Goal: Task Accomplishment & Management: Use online tool/utility

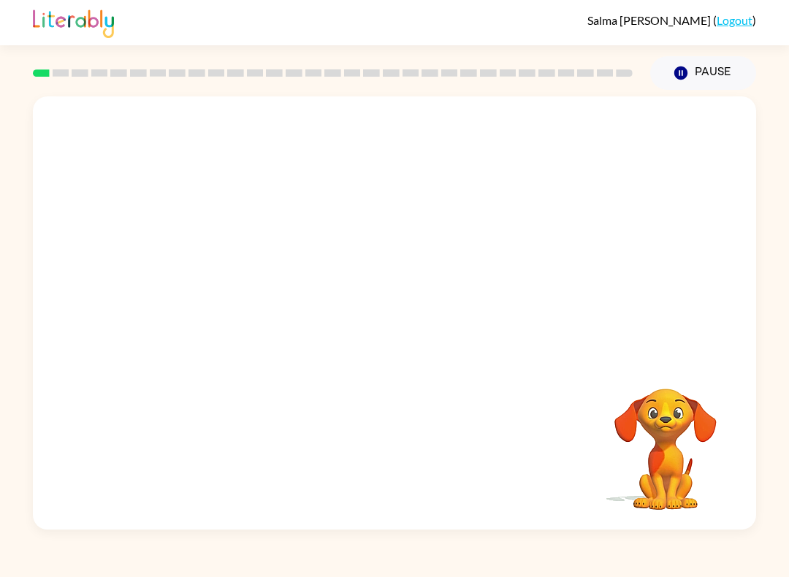
click at [351, 235] on video "Your browser must support playing .mp4 files to use Literably. Please try using…" at bounding box center [394, 227] width 723 height 262
click at [345, 234] on video "Your browser must support playing .mp4 files to use Literably. Please try using…" at bounding box center [394, 227] width 723 height 262
click at [449, 282] on video "Your browser must support playing .mp4 files to use Literably. Please try using…" at bounding box center [394, 227] width 723 height 262
click at [484, 244] on video "Your browser must support playing .mp4 files to use Literably. Please try using…" at bounding box center [394, 227] width 723 height 262
click at [375, 332] on button "button" at bounding box center [395, 320] width 94 height 53
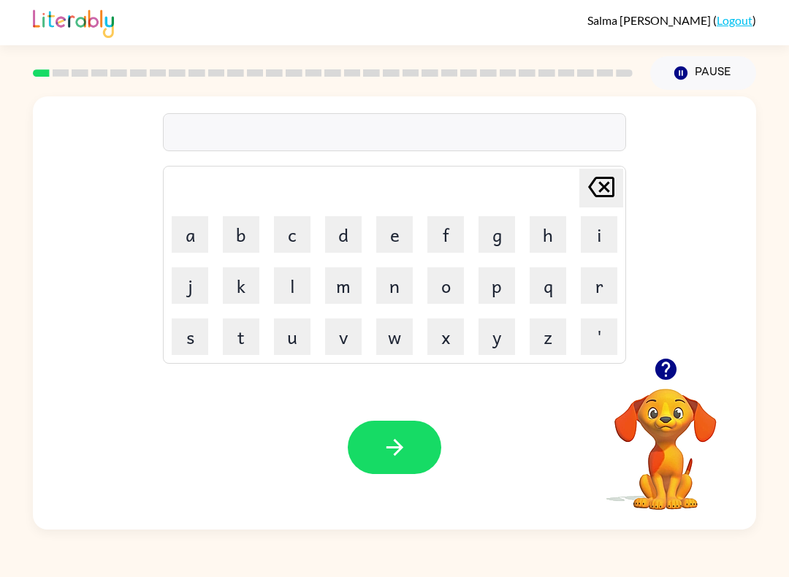
click at [194, 334] on button "s" at bounding box center [190, 337] width 37 height 37
click at [543, 240] on button "h" at bounding box center [548, 234] width 37 height 37
click at [454, 286] on button "o" at bounding box center [445, 285] width 37 height 37
click at [197, 335] on button "s" at bounding box center [190, 337] width 37 height 37
click at [544, 229] on button "h" at bounding box center [548, 234] width 37 height 37
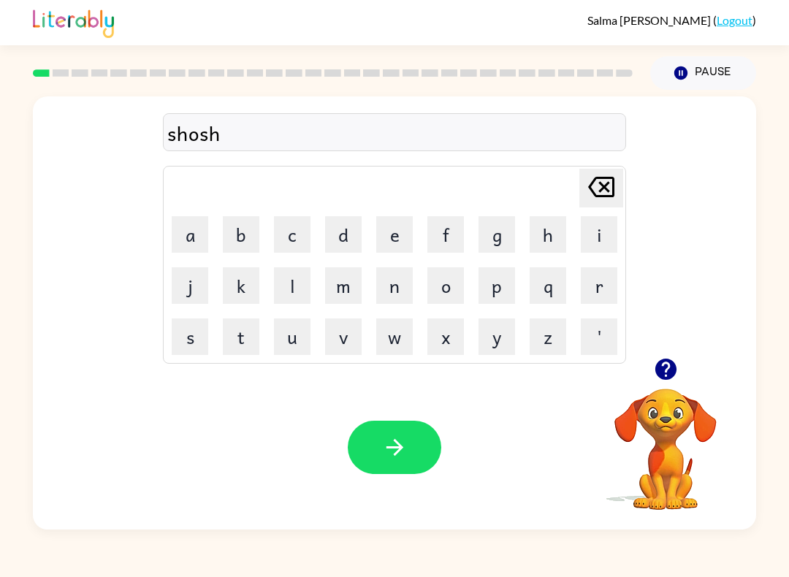
click at [371, 458] on button "button" at bounding box center [395, 447] width 94 height 53
click at [197, 241] on button "a" at bounding box center [190, 234] width 37 height 37
click at [501, 295] on button "p" at bounding box center [497, 285] width 37 height 37
click at [384, 228] on button "e" at bounding box center [394, 234] width 37 height 37
click at [202, 240] on button "a" at bounding box center [190, 234] width 37 height 37
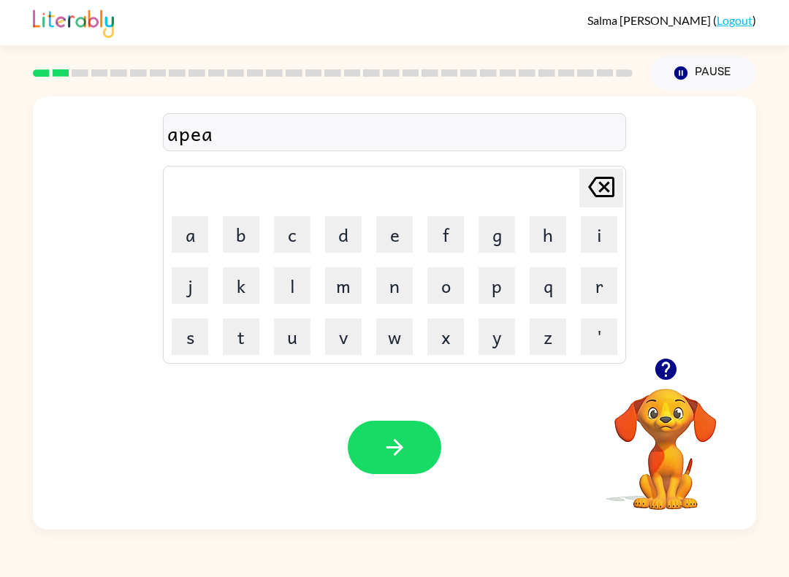
click at [603, 288] on button "r" at bounding box center [599, 285] width 37 height 37
click at [598, 248] on button "i" at bounding box center [599, 234] width 37 height 37
click at [378, 226] on button "e" at bounding box center [394, 234] width 37 height 37
click at [382, 275] on button "n" at bounding box center [394, 285] width 37 height 37
click at [294, 243] on button "c" at bounding box center [292, 234] width 37 height 37
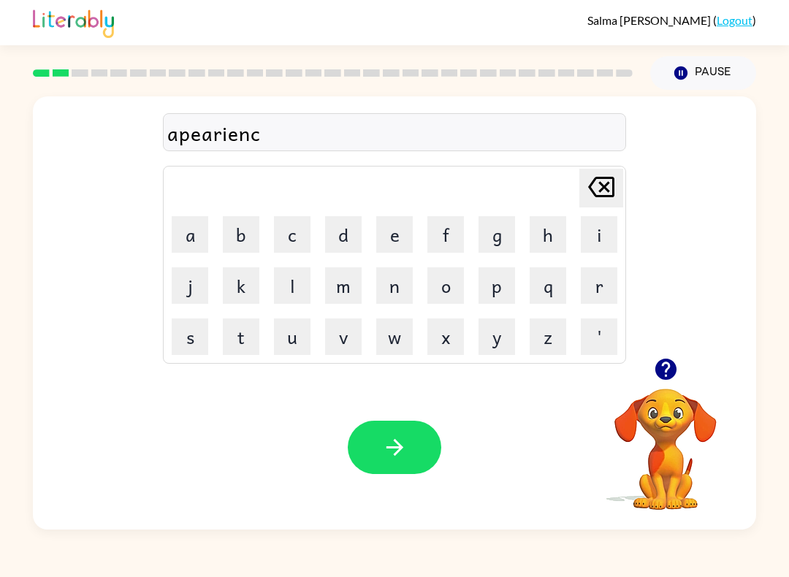
click at [384, 239] on button "e" at bounding box center [394, 234] width 37 height 37
click at [202, 327] on button "s" at bounding box center [190, 337] width 37 height 37
click at [608, 190] on icon at bounding box center [601, 187] width 26 height 20
click at [608, 188] on icon "[PERSON_NAME] last character input" at bounding box center [601, 186] width 35 height 35
click at [611, 189] on icon "[PERSON_NAME] last character input" at bounding box center [601, 186] width 35 height 35
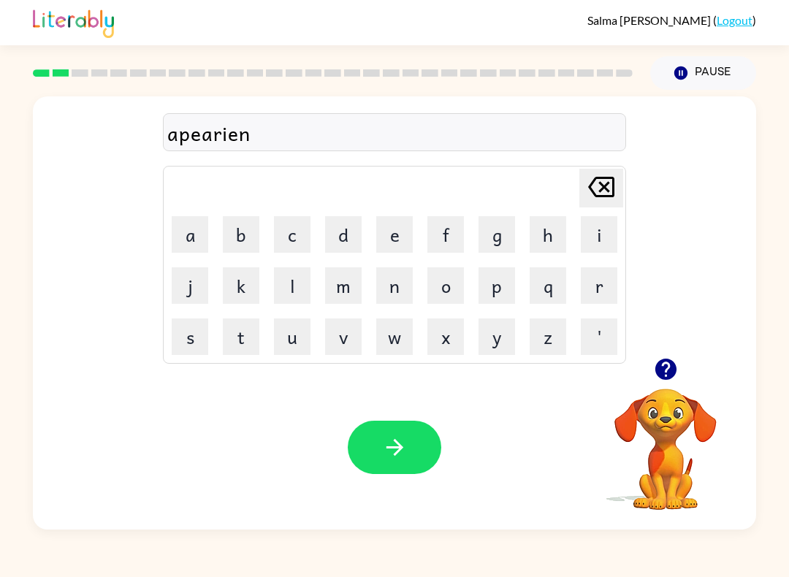
click at [611, 179] on icon at bounding box center [601, 187] width 26 height 20
click at [610, 178] on icon at bounding box center [601, 187] width 26 height 20
click at [608, 185] on icon at bounding box center [601, 187] width 26 height 20
click at [607, 184] on icon at bounding box center [601, 187] width 26 height 20
click at [604, 184] on icon "[PERSON_NAME] last character input" at bounding box center [601, 186] width 35 height 35
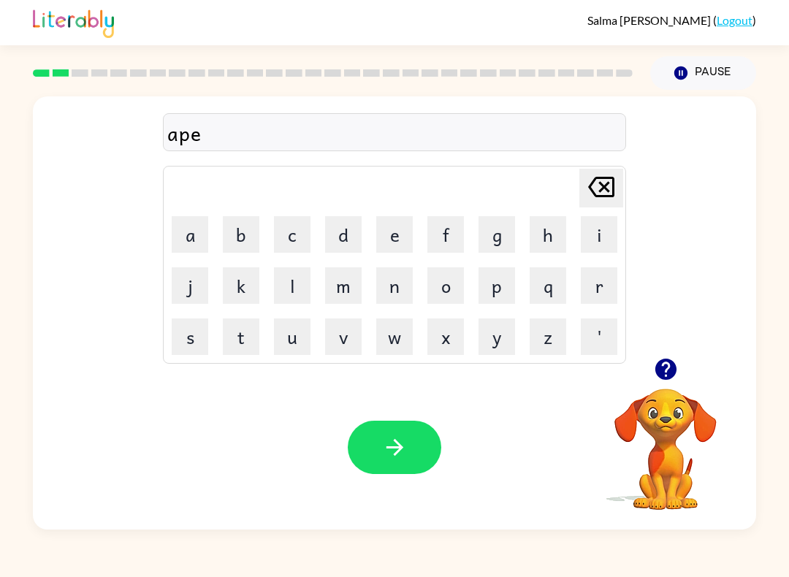
click at [601, 188] on icon "[PERSON_NAME] last character input" at bounding box center [601, 186] width 35 height 35
click at [495, 286] on button "p" at bounding box center [497, 285] width 37 height 37
click at [591, 230] on button "i" at bounding box center [599, 234] width 37 height 37
click at [385, 236] on button "e" at bounding box center [394, 234] width 37 height 37
click at [597, 294] on button "r" at bounding box center [599, 285] width 37 height 37
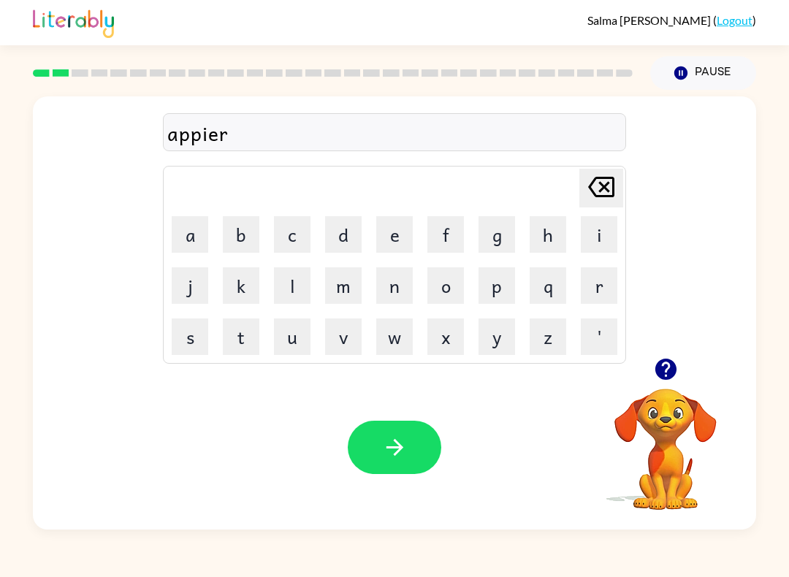
click at [589, 229] on button "i" at bounding box center [599, 234] width 37 height 37
click at [397, 283] on button "n" at bounding box center [394, 285] width 37 height 37
click at [282, 230] on button "c" at bounding box center [292, 234] width 37 height 37
click at [394, 235] on button "e" at bounding box center [394, 234] width 37 height 37
click at [295, 241] on button "c" at bounding box center [292, 234] width 37 height 37
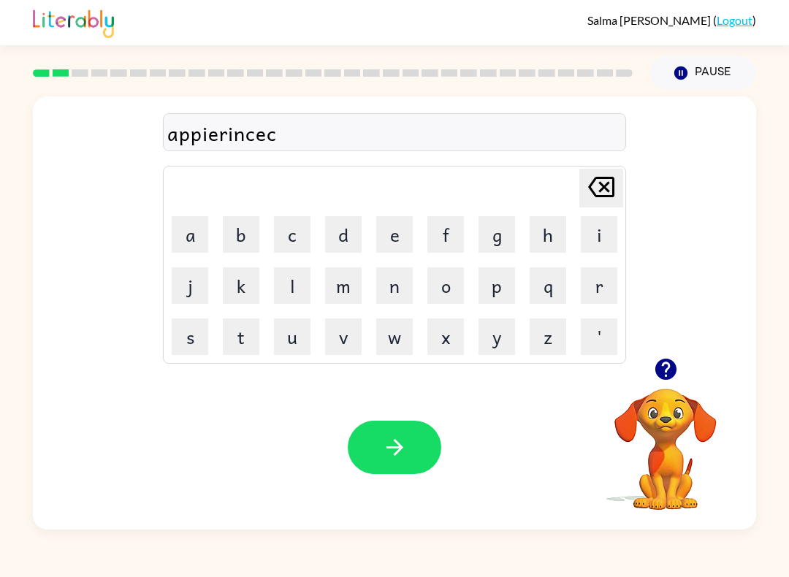
click at [611, 183] on icon "[PERSON_NAME] last character input" at bounding box center [601, 186] width 35 height 35
click at [610, 182] on icon "[PERSON_NAME] last character input" at bounding box center [601, 186] width 35 height 35
click at [604, 197] on icon at bounding box center [601, 187] width 26 height 20
click at [603, 197] on icon at bounding box center [601, 187] width 26 height 20
click at [605, 194] on icon "[PERSON_NAME] last character input" at bounding box center [601, 186] width 35 height 35
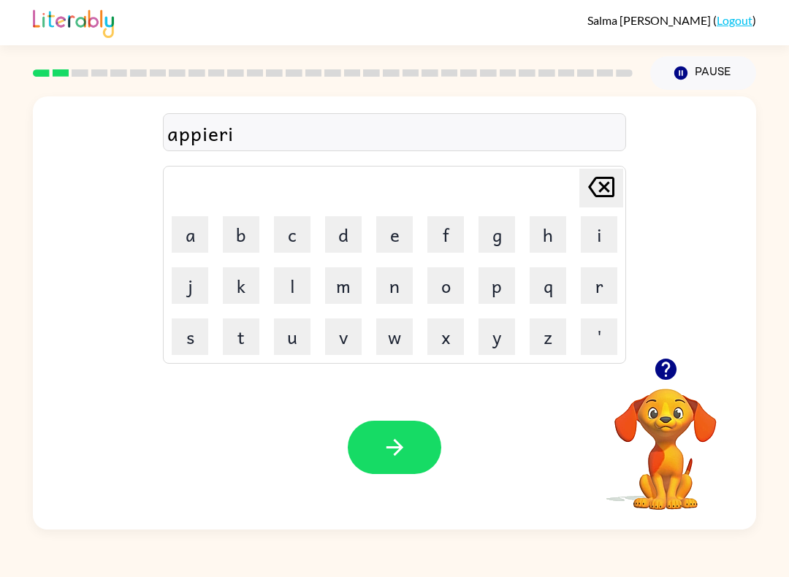
click at [605, 194] on icon "[PERSON_NAME] last character input" at bounding box center [601, 186] width 35 height 35
click at [604, 197] on icon at bounding box center [601, 187] width 26 height 20
click at [606, 186] on icon at bounding box center [601, 187] width 26 height 20
click at [405, 224] on button "e" at bounding box center [394, 234] width 37 height 37
click at [187, 233] on button "a" at bounding box center [190, 234] width 37 height 37
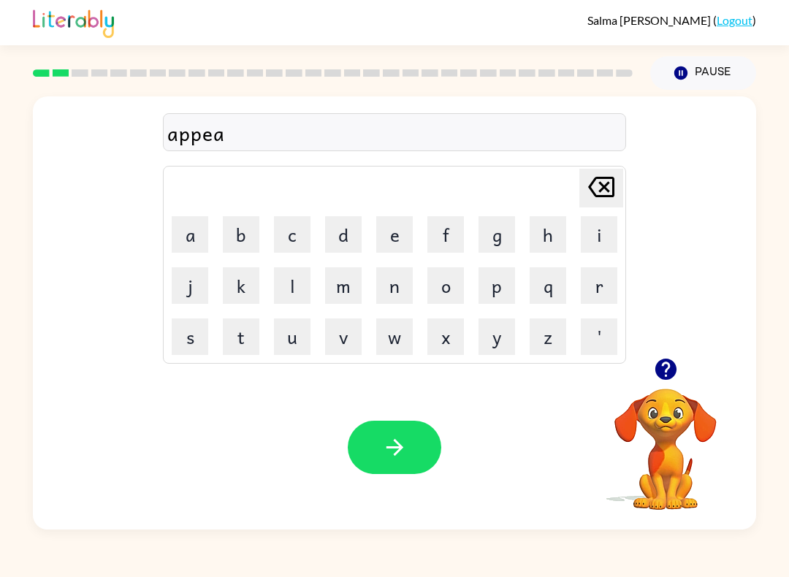
click at [595, 288] on button "r" at bounding box center [599, 285] width 37 height 37
click at [600, 226] on button "i" at bounding box center [599, 234] width 37 height 37
click at [408, 278] on button "n" at bounding box center [394, 285] width 37 height 37
click at [295, 245] on button "c" at bounding box center [292, 234] width 37 height 37
click at [405, 229] on button "e" at bounding box center [394, 234] width 37 height 37
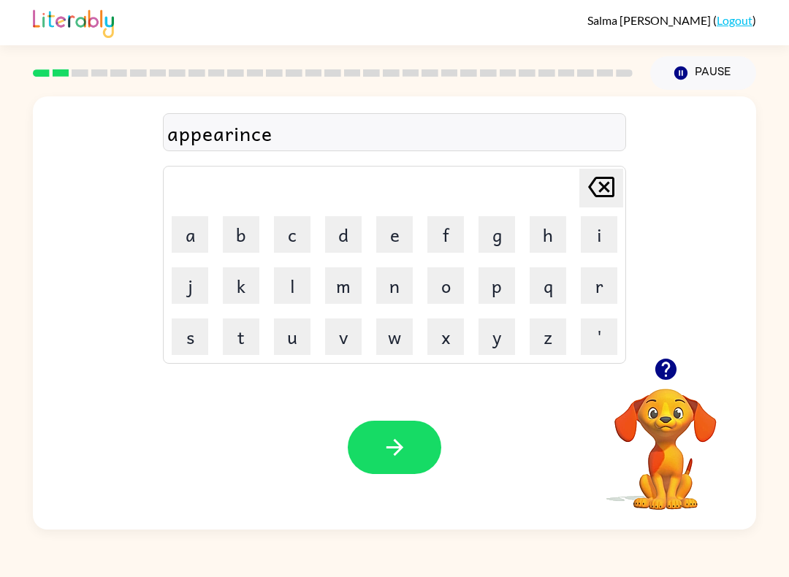
click at [299, 240] on button "c" at bounding box center [292, 234] width 37 height 37
click at [403, 450] on icon "button" at bounding box center [395, 448] width 26 height 26
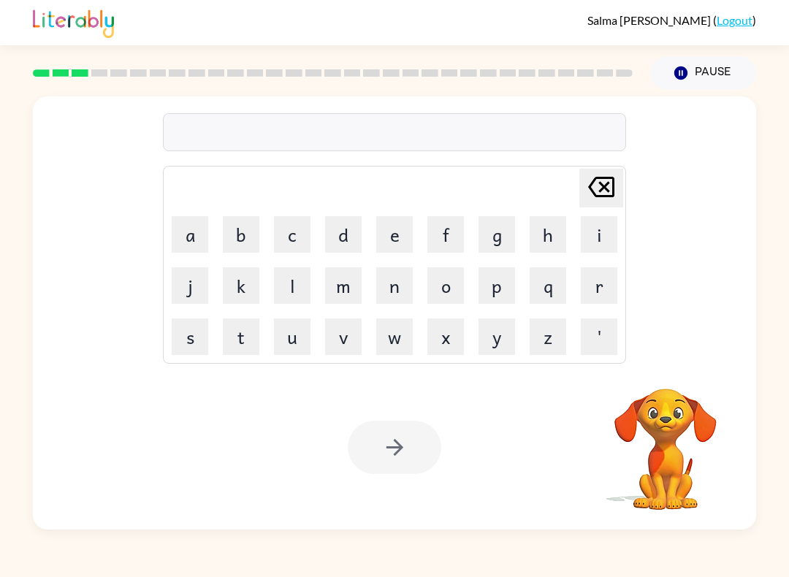
click at [601, 281] on button "r" at bounding box center [599, 285] width 37 height 37
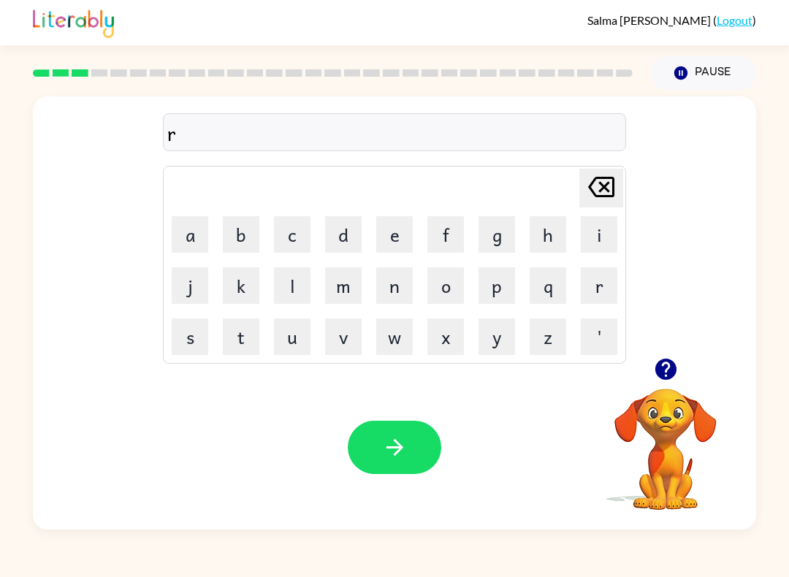
click at [395, 239] on button "e" at bounding box center [394, 234] width 37 height 37
click at [194, 241] on button "a" at bounding box center [190, 234] width 37 height 37
click at [298, 278] on button "l" at bounding box center [292, 285] width 37 height 37
click at [492, 349] on button "y" at bounding box center [497, 337] width 37 height 37
click at [602, 180] on icon "[PERSON_NAME] last character input" at bounding box center [601, 186] width 35 height 35
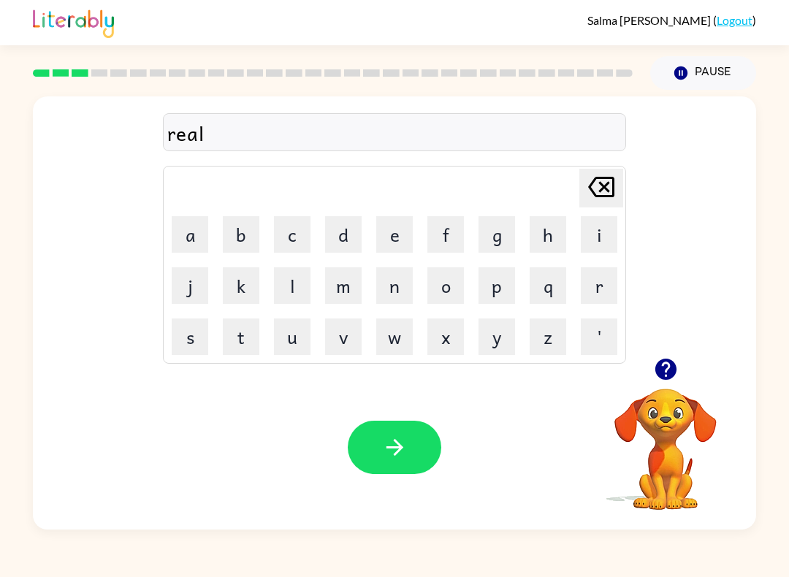
click at [598, 246] on button "i" at bounding box center [599, 234] width 37 height 37
click at [248, 347] on button "t" at bounding box center [241, 337] width 37 height 37
click at [496, 334] on button "y" at bounding box center [497, 337] width 37 height 37
click at [400, 441] on icon "button" at bounding box center [395, 448] width 26 height 26
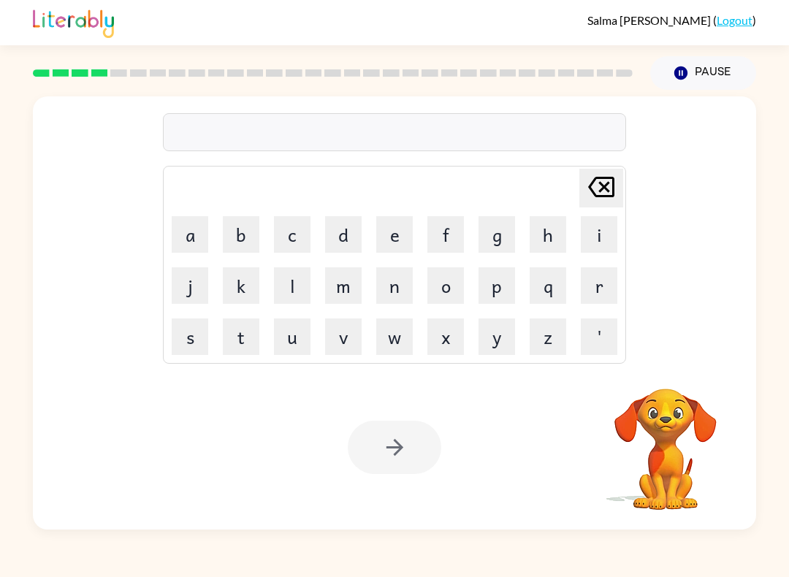
click at [384, 236] on button "e" at bounding box center [394, 234] width 37 height 37
click at [296, 281] on button "l" at bounding box center [292, 285] width 37 height 37
click at [609, 235] on button "i" at bounding box center [599, 234] width 37 height 37
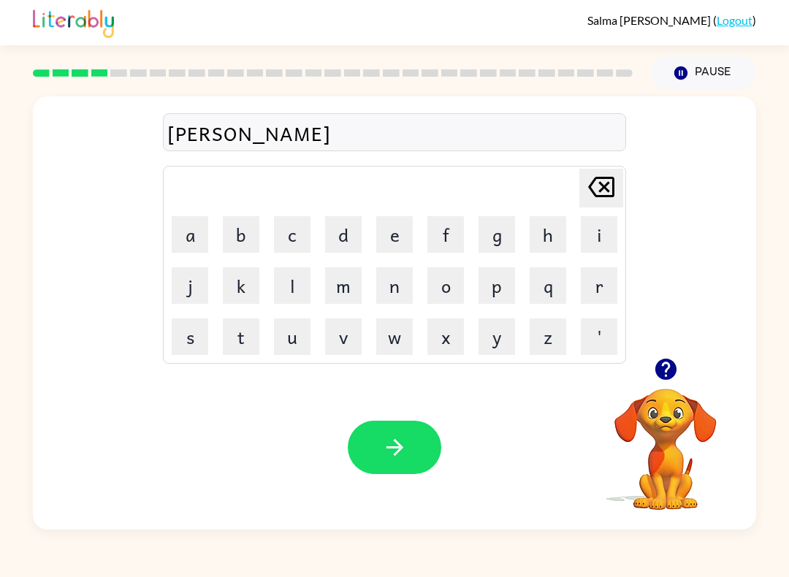
click at [343, 287] on button "m" at bounding box center [343, 285] width 37 height 37
click at [597, 227] on button "i" at bounding box center [599, 234] width 37 height 37
click at [403, 289] on button "n" at bounding box center [394, 285] width 37 height 37
click at [205, 223] on button "a" at bounding box center [190, 234] width 37 height 37
click at [246, 329] on button "t" at bounding box center [241, 337] width 37 height 37
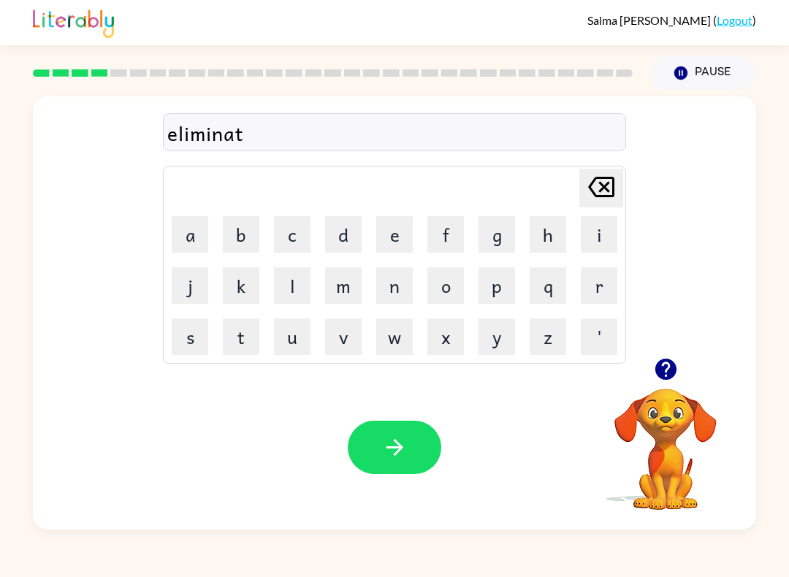
click at [408, 231] on button "e" at bounding box center [394, 234] width 37 height 37
click at [382, 444] on icon "button" at bounding box center [395, 448] width 26 height 26
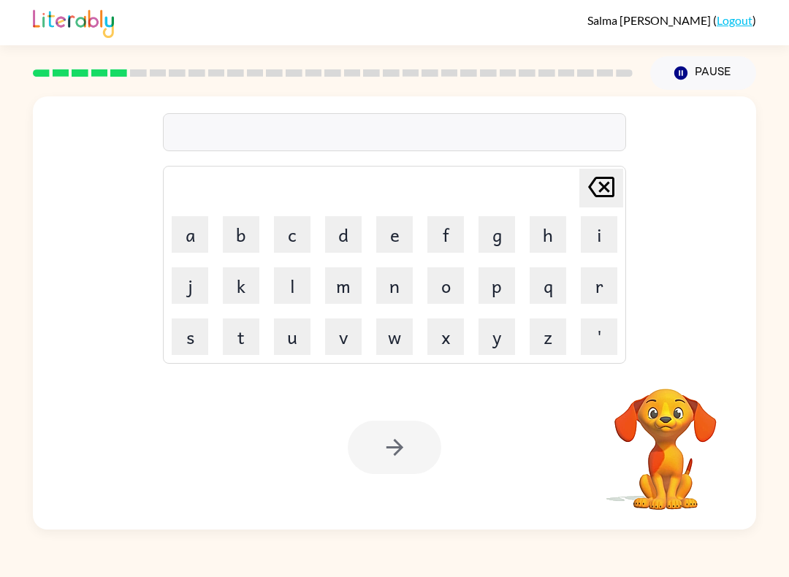
click at [346, 243] on button "d" at bounding box center [343, 234] width 37 height 37
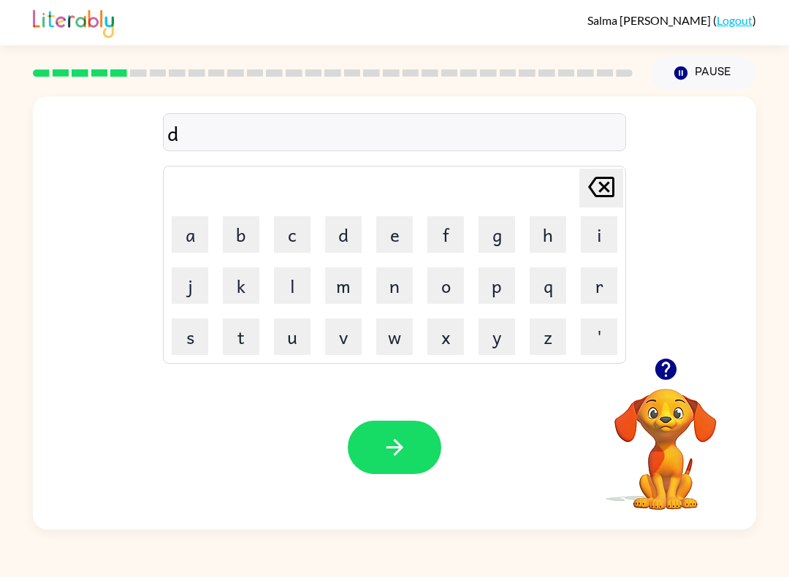
click at [509, 288] on button "p" at bounding box center [497, 285] width 37 height 37
click at [283, 297] on button "l" at bounding box center [292, 285] width 37 height 37
click at [591, 233] on button "i" at bounding box center [599, 234] width 37 height 37
click at [300, 240] on button "c" at bounding box center [292, 234] width 37 height 37
click at [198, 225] on button "a" at bounding box center [190, 234] width 37 height 37
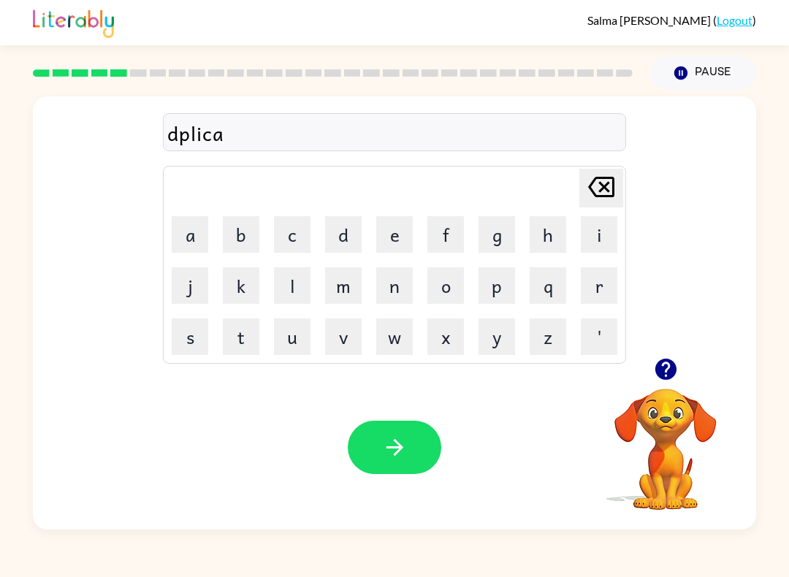
click at [238, 345] on button "t" at bounding box center [241, 337] width 37 height 37
click at [391, 237] on button "e" at bounding box center [394, 234] width 37 height 37
click at [587, 182] on icon "[PERSON_NAME] last character input" at bounding box center [601, 186] width 35 height 35
click at [587, 181] on icon "[PERSON_NAME] last character input" at bounding box center [601, 186] width 35 height 35
click at [587, 171] on icon "[PERSON_NAME] last character input" at bounding box center [601, 186] width 35 height 35
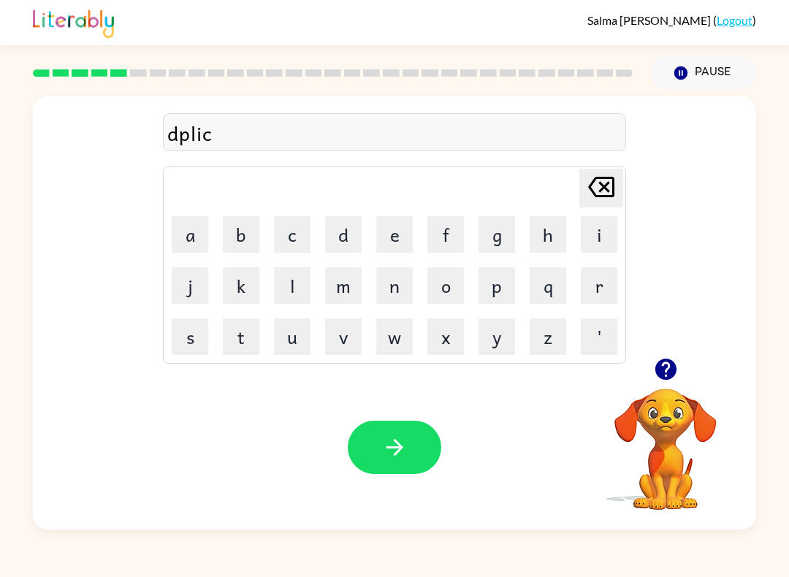
click at [587, 171] on icon "[PERSON_NAME] last character input" at bounding box center [601, 186] width 35 height 35
click at [581, 180] on button "[PERSON_NAME] last character input" at bounding box center [601, 188] width 44 height 39
click at [601, 179] on icon at bounding box center [601, 187] width 26 height 20
click at [295, 340] on button "u" at bounding box center [292, 337] width 37 height 37
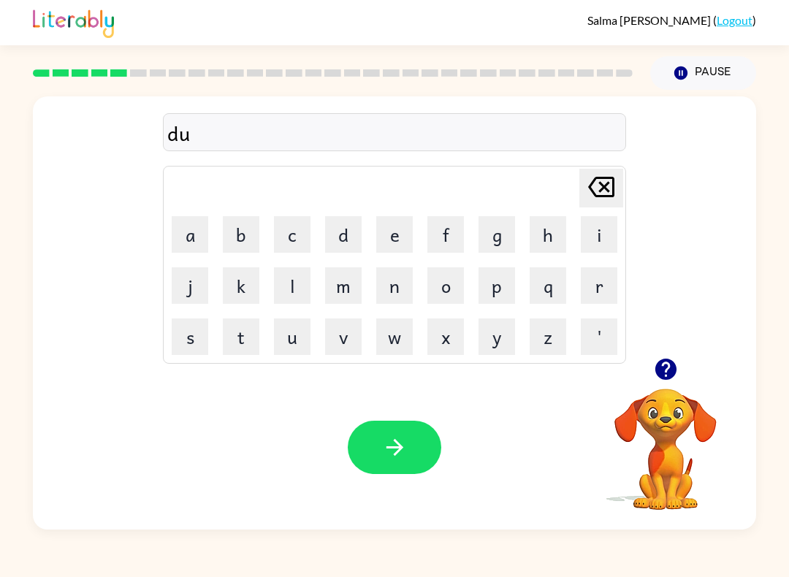
click at [491, 290] on button "p" at bounding box center [497, 285] width 37 height 37
click at [291, 295] on button "l" at bounding box center [292, 285] width 37 height 37
click at [595, 216] on button "i" at bounding box center [599, 234] width 37 height 37
click at [308, 234] on button "c" at bounding box center [292, 234] width 37 height 37
click at [186, 234] on button "a" at bounding box center [190, 234] width 37 height 37
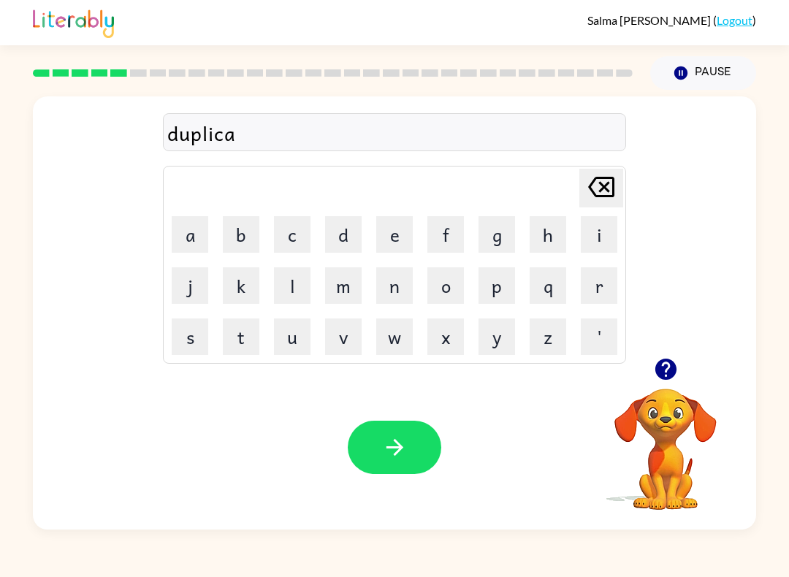
click at [245, 338] on button "t" at bounding box center [241, 337] width 37 height 37
click at [393, 240] on button "e" at bounding box center [394, 234] width 37 height 37
click at [367, 444] on button "button" at bounding box center [395, 447] width 94 height 53
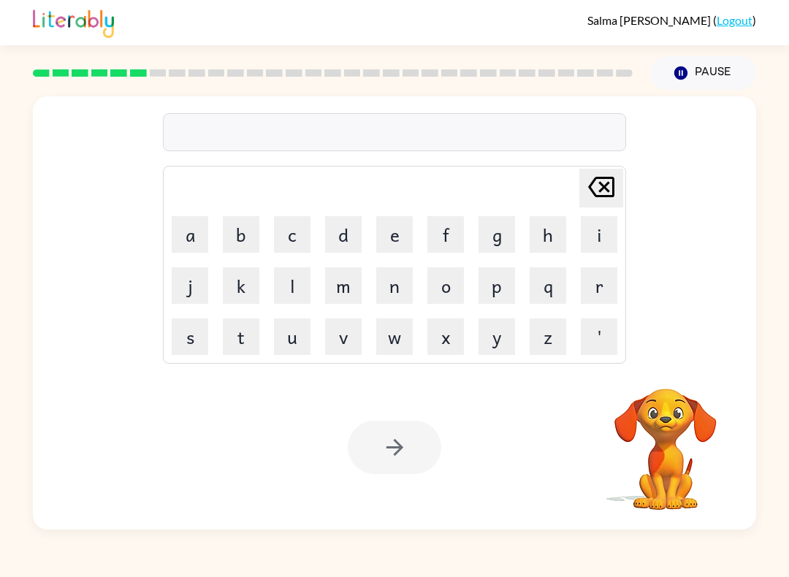
click at [351, 341] on button "v" at bounding box center [343, 337] width 37 height 37
click at [191, 236] on button "a" at bounding box center [190, 234] width 37 height 37
click at [294, 237] on button "c" at bounding box center [292, 234] width 37 height 37
click at [203, 229] on button "a" at bounding box center [190, 234] width 37 height 37
click at [248, 338] on button "t" at bounding box center [241, 337] width 37 height 37
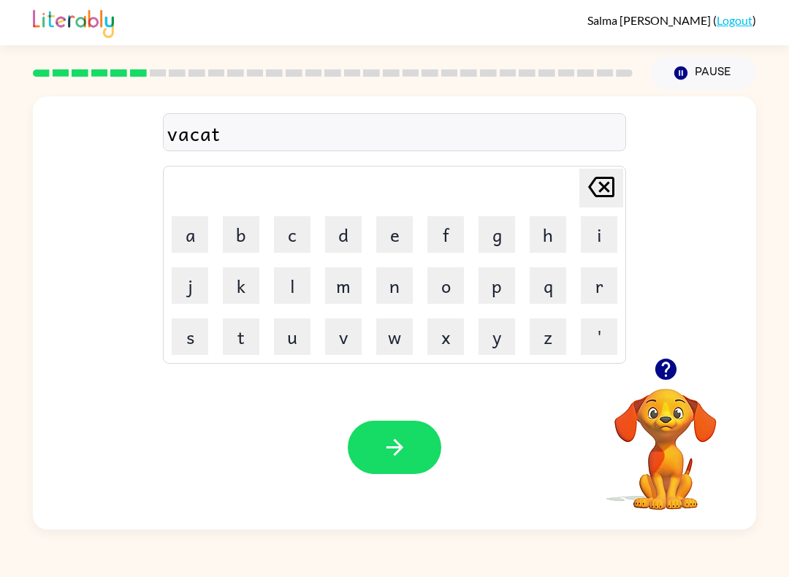
click at [603, 230] on button "i" at bounding box center [599, 234] width 37 height 37
click at [447, 285] on button "o" at bounding box center [445, 285] width 37 height 37
click at [389, 294] on button "n" at bounding box center [394, 285] width 37 height 37
click at [378, 454] on button "button" at bounding box center [395, 447] width 94 height 53
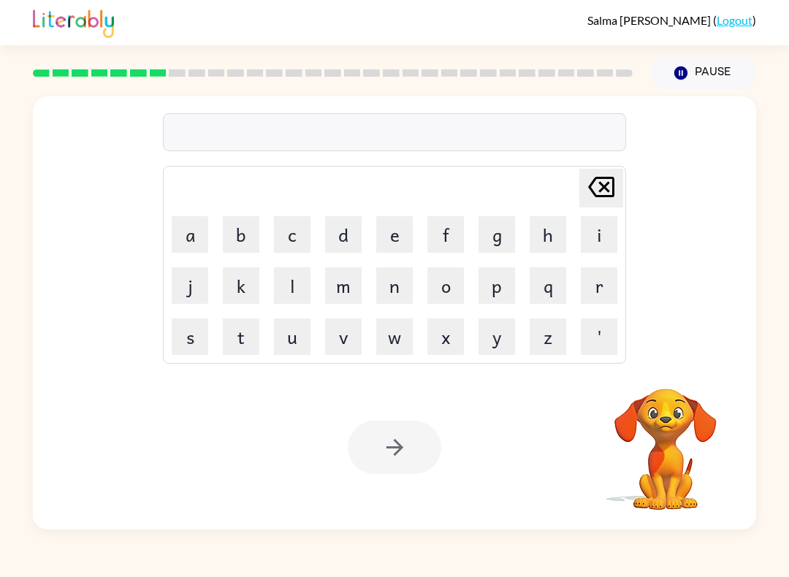
click at [496, 285] on button "p" at bounding box center [497, 285] width 37 height 37
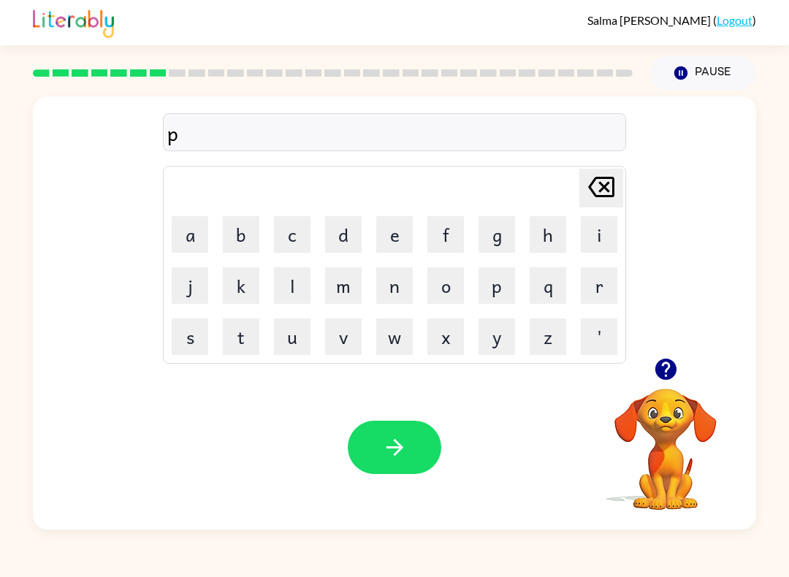
click at [298, 334] on button "u" at bounding box center [292, 337] width 37 height 37
click at [343, 234] on button "d" at bounding box center [343, 234] width 37 height 37
click at [304, 278] on button "l" at bounding box center [292, 285] width 37 height 37
click at [400, 246] on button "e" at bounding box center [394, 234] width 37 height 37
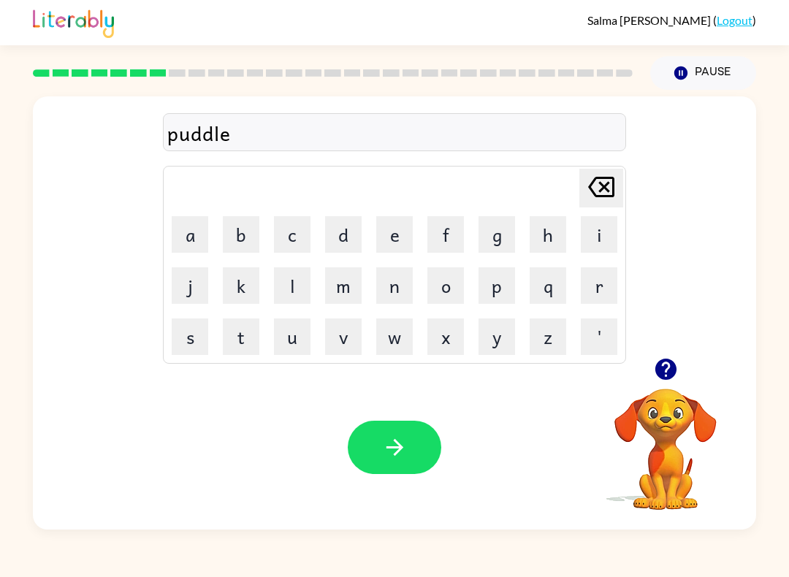
click at [390, 462] on button "button" at bounding box center [395, 447] width 94 height 53
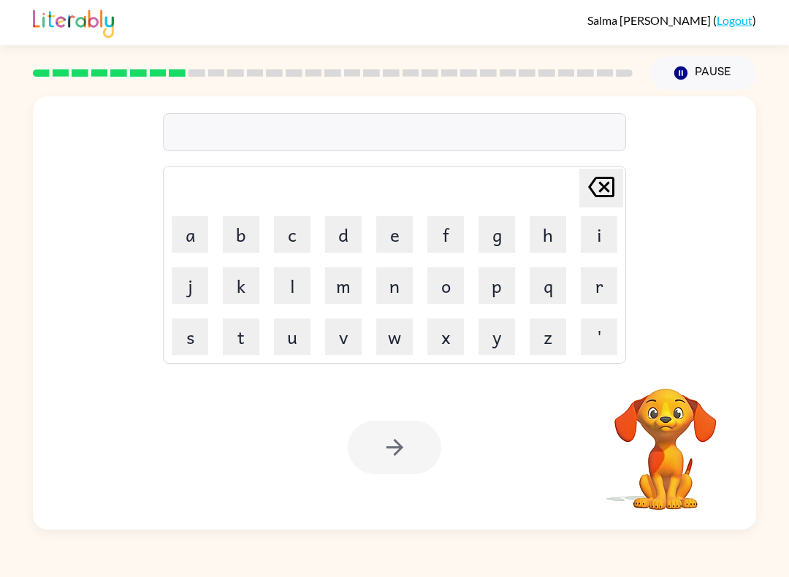
click at [552, 241] on button "h" at bounding box center [548, 234] width 37 height 37
click at [193, 234] on button "a" at bounding box center [190, 234] width 37 height 37
click at [587, 183] on icon "[PERSON_NAME] last character input" at bounding box center [601, 186] width 35 height 35
click at [587, 182] on icon "[PERSON_NAME] last character input" at bounding box center [601, 186] width 35 height 35
click at [600, 188] on icon "[PERSON_NAME] last character input" at bounding box center [601, 186] width 35 height 35
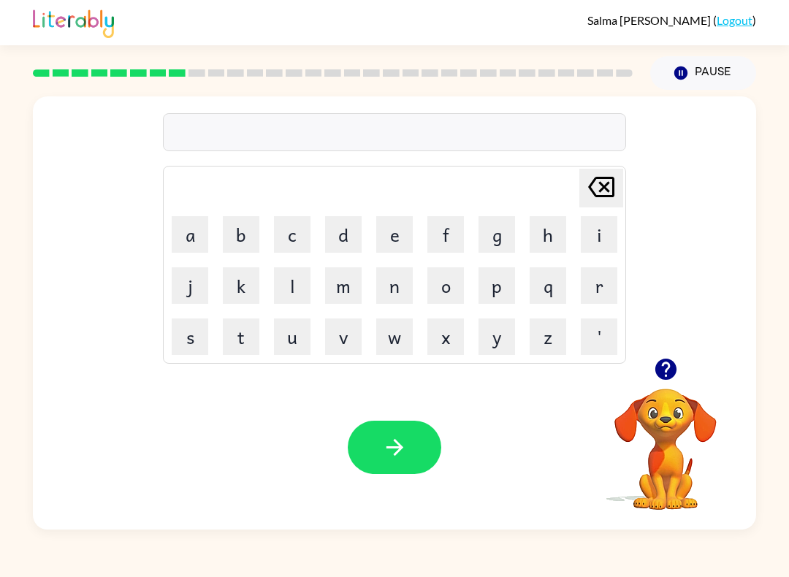
click at [491, 287] on button "p" at bounding box center [497, 285] width 37 height 37
click at [182, 226] on button "a" at bounding box center [190, 234] width 37 height 37
click at [595, 271] on button "r" at bounding box center [599, 285] width 37 height 37
click at [344, 235] on button "d" at bounding box center [343, 234] width 37 height 37
click at [614, 234] on button "i" at bounding box center [599, 234] width 37 height 37
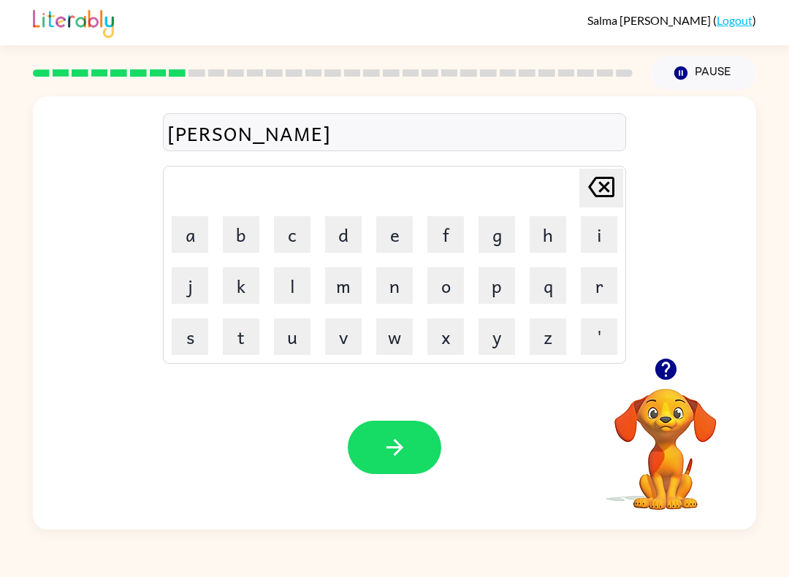
click at [308, 242] on button "c" at bounding box center [292, 234] width 37 height 37
click at [308, 285] on button "l" at bounding box center [292, 285] width 37 height 37
click at [394, 237] on button "e" at bounding box center [394, 234] width 37 height 37
click at [365, 430] on button "button" at bounding box center [395, 447] width 94 height 53
click at [602, 291] on button "r" at bounding box center [599, 285] width 37 height 37
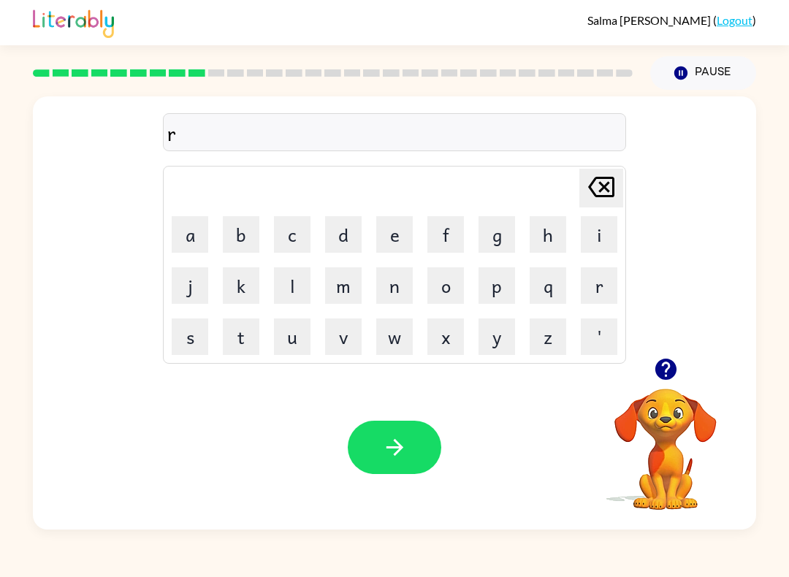
click at [389, 229] on button "e" at bounding box center [394, 234] width 37 height 37
click at [291, 243] on button "c" at bounding box center [292, 234] width 37 height 37
click at [207, 236] on button "a" at bounding box center [190, 234] width 37 height 37
click at [492, 300] on button "p" at bounding box center [497, 285] width 37 height 37
click at [305, 240] on button "c" at bounding box center [292, 234] width 37 height 37
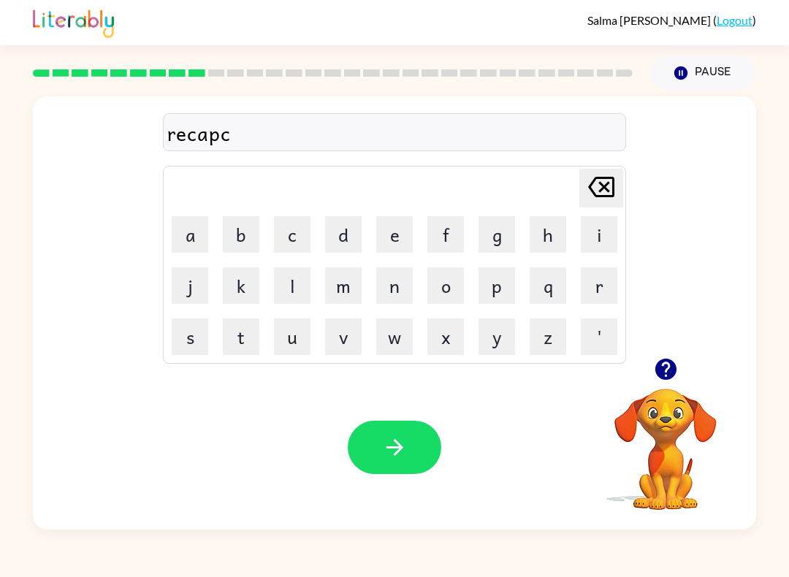
click at [558, 242] on button "h" at bounding box center [548, 234] width 37 height 37
click at [396, 236] on button "e" at bounding box center [394, 234] width 37 height 37
click at [598, 290] on button "r" at bounding box center [599, 285] width 37 height 37
click at [667, 365] on icon "button" at bounding box center [666, 370] width 26 height 26
click at [381, 438] on button "button" at bounding box center [395, 447] width 94 height 53
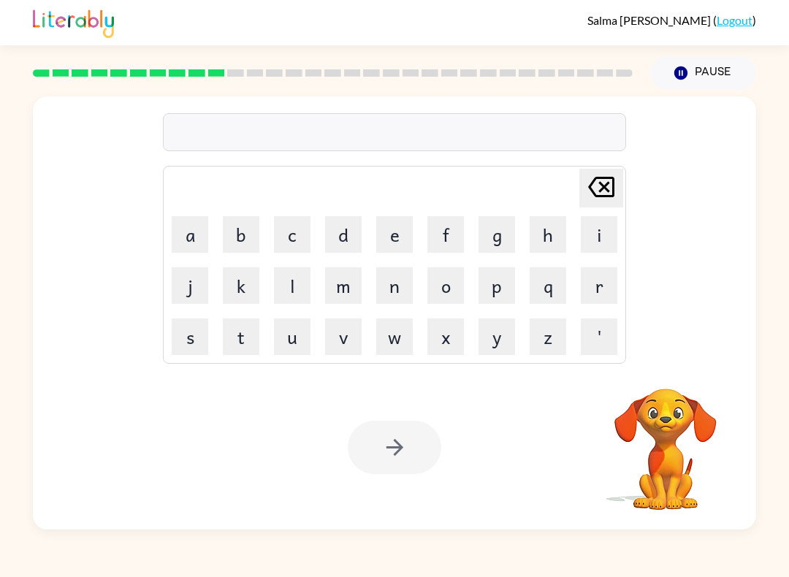
click at [498, 287] on button "p" at bounding box center [497, 285] width 37 height 37
click at [586, 284] on button "r" at bounding box center [599, 285] width 37 height 37
click at [387, 226] on button "e" at bounding box center [394, 234] width 37 height 37
click at [194, 330] on button "s" at bounding box center [190, 337] width 37 height 37
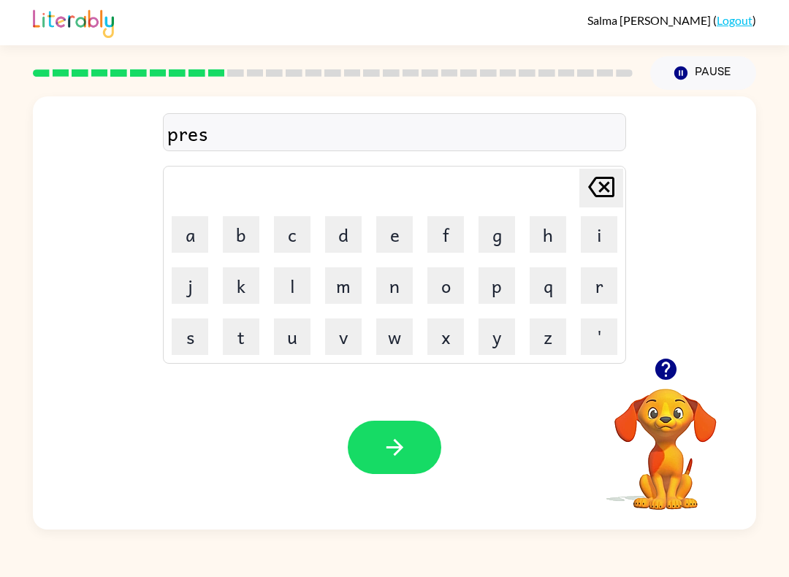
click at [287, 240] on button "c" at bounding box center [292, 234] width 37 height 37
click at [539, 240] on button "h" at bounding box center [548, 234] width 37 height 37
click at [457, 283] on button "o" at bounding box center [445, 285] width 37 height 37
click at [456, 283] on button "o" at bounding box center [445, 285] width 37 height 37
click at [294, 281] on button "l" at bounding box center [292, 285] width 37 height 37
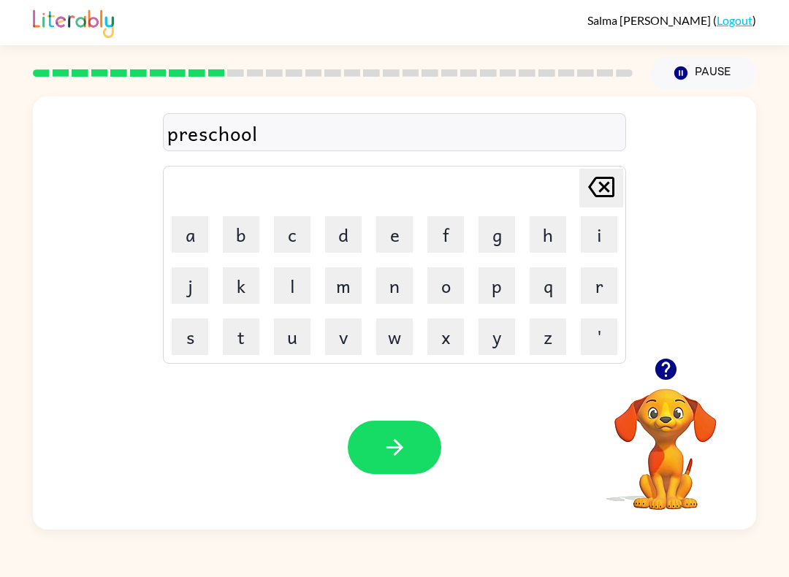
click at [370, 437] on button "button" at bounding box center [395, 447] width 94 height 53
click at [370, 437] on div at bounding box center [395, 447] width 94 height 53
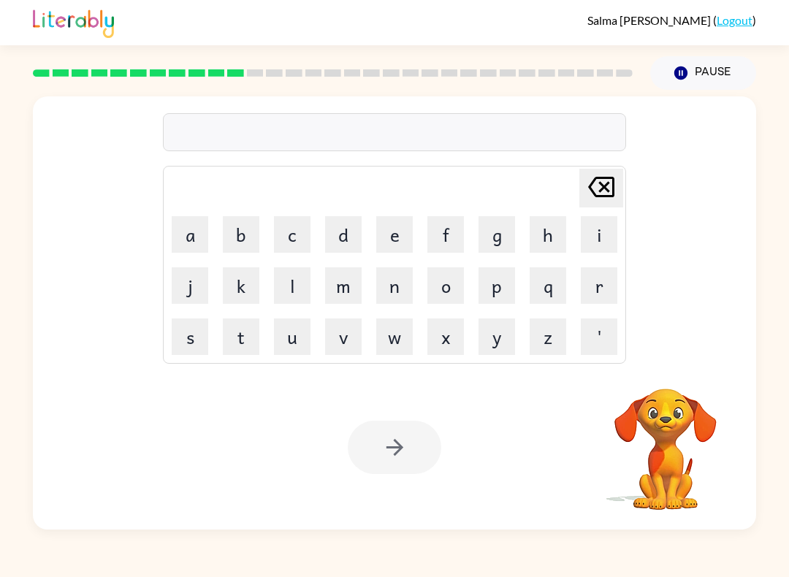
click at [294, 239] on button "c" at bounding box center [292, 234] width 37 height 37
click at [593, 288] on button "r" at bounding box center [599, 285] width 37 height 37
click at [195, 237] on button "a" at bounding box center [190, 234] width 37 height 37
click at [343, 339] on button "v" at bounding box center [343, 337] width 37 height 37
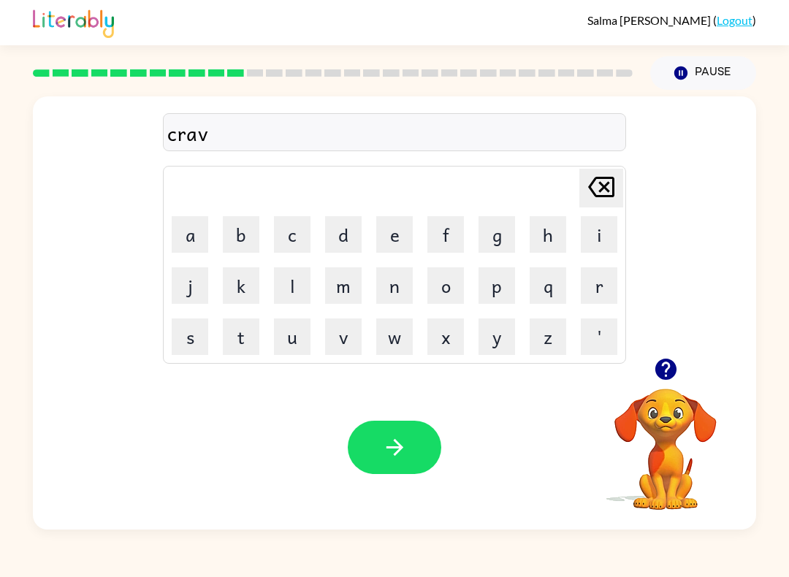
click at [397, 234] on button "e" at bounding box center [394, 234] width 37 height 37
click at [394, 436] on icon "button" at bounding box center [395, 448] width 26 height 26
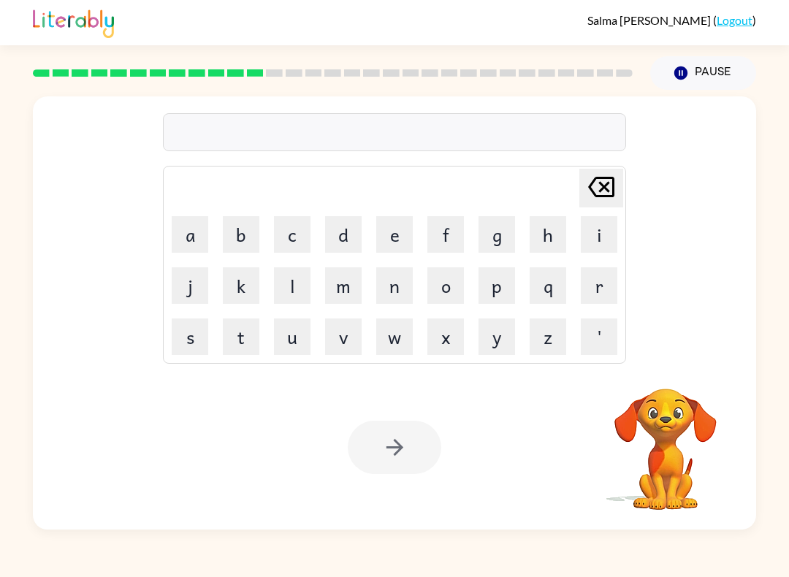
click at [351, 242] on button "d" at bounding box center [343, 234] width 37 height 37
click at [597, 240] on button "i" at bounding box center [599, 234] width 37 height 37
click at [295, 237] on button "c" at bounding box center [292, 234] width 37 height 37
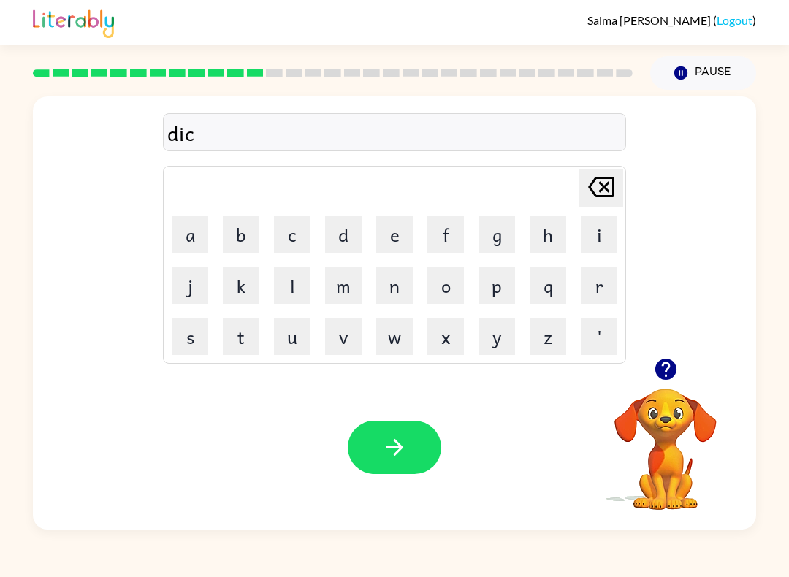
click at [240, 343] on button "t" at bounding box center [241, 337] width 37 height 37
click at [198, 234] on button "a" at bounding box center [190, 234] width 37 height 37
click at [252, 337] on button "t" at bounding box center [241, 337] width 37 height 37
click at [391, 225] on button "e" at bounding box center [394, 234] width 37 height 37
click at [389, 446] on icon "button" at bounding box center [395, 448] width 26 height 26
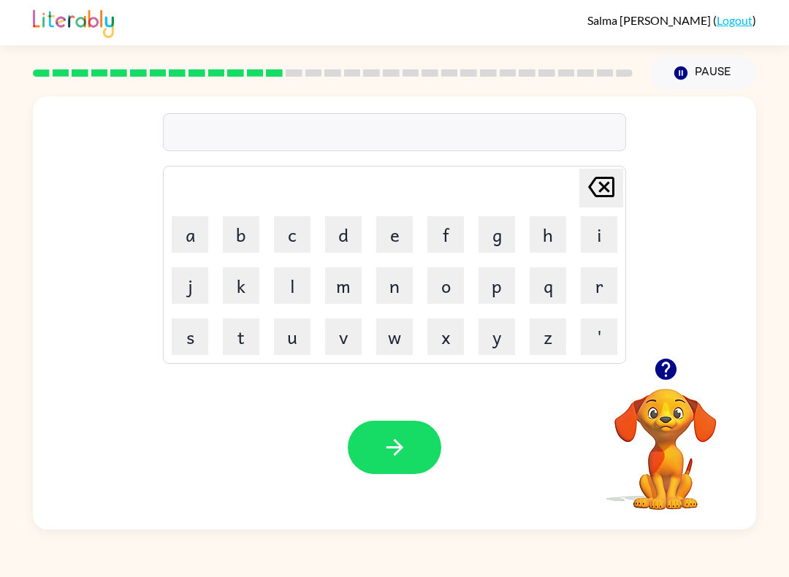
click at [549, 298] on button "q" at bounding box center [548, 285] width 37 height 37
click at [579, 179] on button "[PERSON_NAME] last character input" at bounding box center [601, 188] width 44 height 39
click at [576, 177] on td "[PERSON_NAME] last character input" at bounding box center [394, 188] width 459 height 40
click at [487, 294] on button "p" at bounding box center [497, 285] width 37 height 37
click at [205, 234] on button "a" at bounding box center [190, 234] width 37 height 37
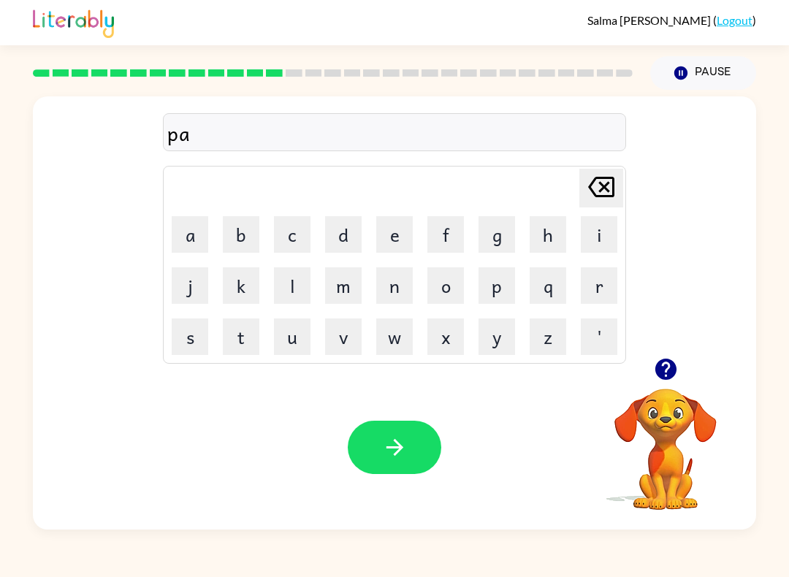
click at [384, 328] on button "w" at bounding box center [394, 337] width 37 height 37
click at [597, 188] on icon "[PERSON_NAME] last character input" at bounding box center [601, 186] width 35 height 35
click at [342, 275] on button "m" at bounding box center [343, 285] width 37 height 37
click at [395, 235] on button "e" at bounding box center [394, 234] width 37 height 37
click at [395, 281] on button "n" at bounding box center [394, 285] width 37 height 37
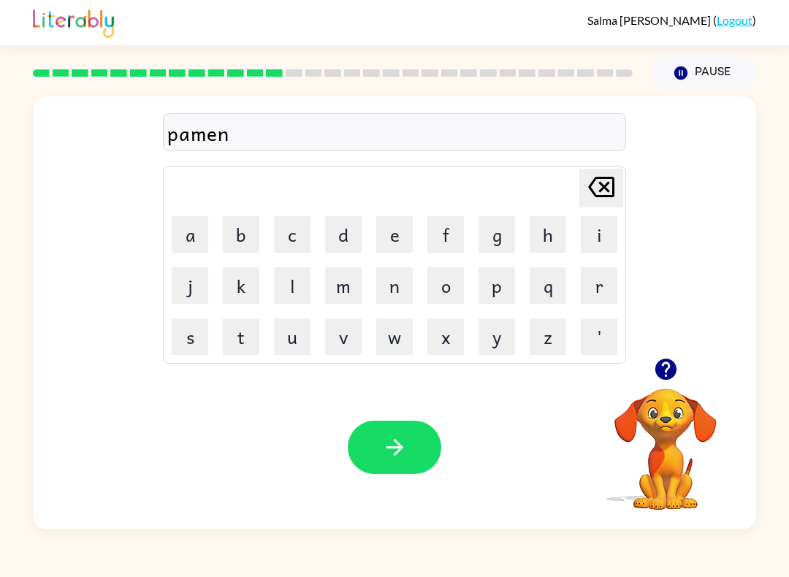
click at [255, 343] on button "t" at bounding box center [241, 337] width 37 height 37
click at [670, 372] on icon "button" at bounding box center [665, 369] width 21 height 21
click at [401, 443] on icon "button" at bounding box center [395, 448] width 26 height 26
click at [338, 278] on button "m" at bounding box center [343, 285] width 37 height 37
click at [190, 234] on button "a" at bounding box center [190, 234] width 37 height 37
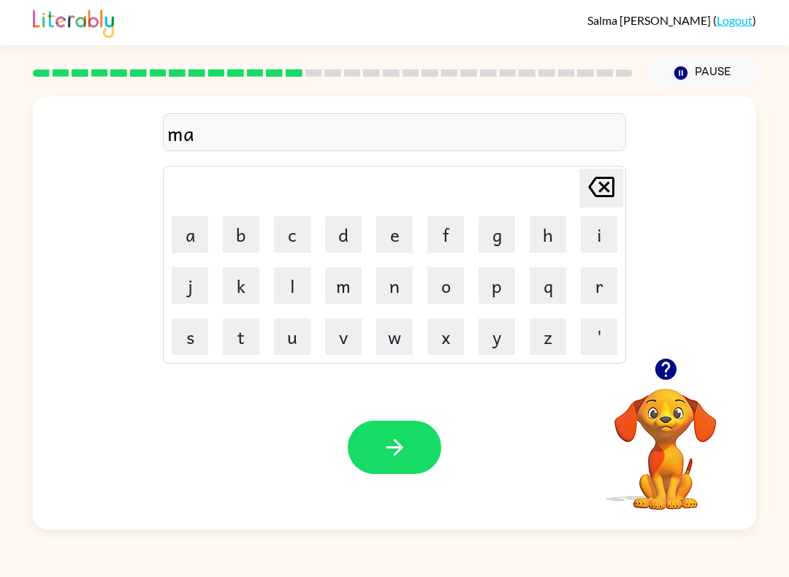
click at [203, 289] on button "j" at bounding box center [190, 285] width 37 height 37
click at [443, 280] on button "o" at bounding box center [445, 285] width 37 height 37
click at [584, 277] on button "r" at bounding box center [599, 285] width 37 height 37
click at [668, 373] on icon "button" at bounding box center [665, 369] width 21 height 21
click at [400, 445] on icon "button" at bounding box center [395, 448] width 26 height 26
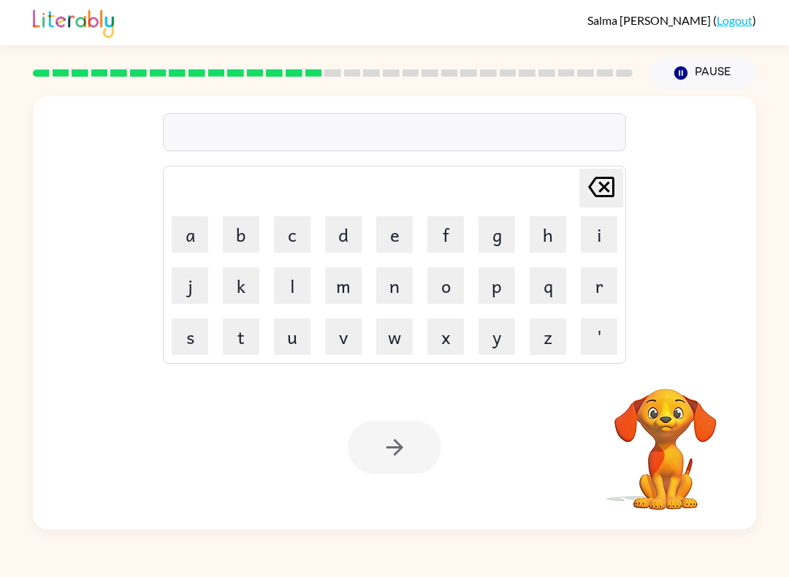
click at [197, 335] on button "s" at bounding box center [190, 337] width 37 height 37
click at [487, 294] on button "p" at bounding box center [497, 285] width 37 height 37
click at [199, 240] on button "a" at bounding box center [190, 234] width 37 height 37
click at [609, 286] on button "r" at bounding box center [599, 285] width 37 height 37
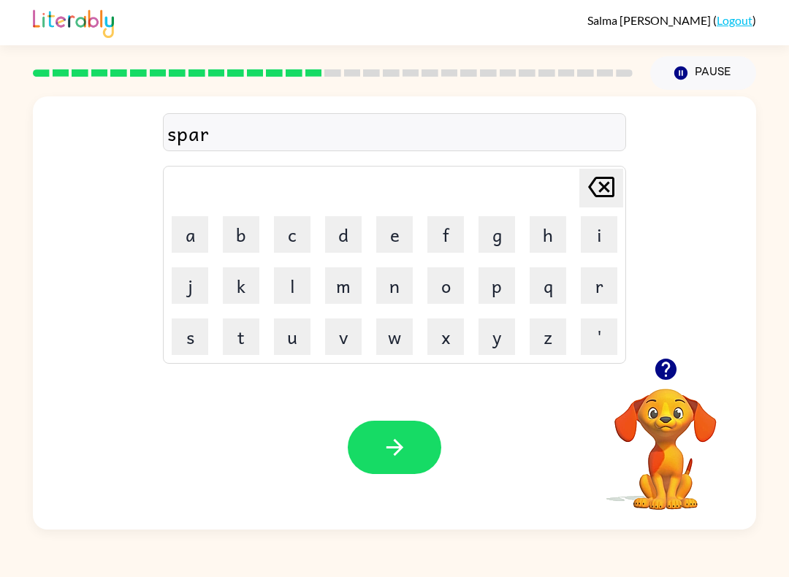
click at [250, 289] on button "k" at bounding box center [241, 285] width 37 height 37
click at [408, 441] on button "button" at bounding box center [395, 447] width 94 height 53
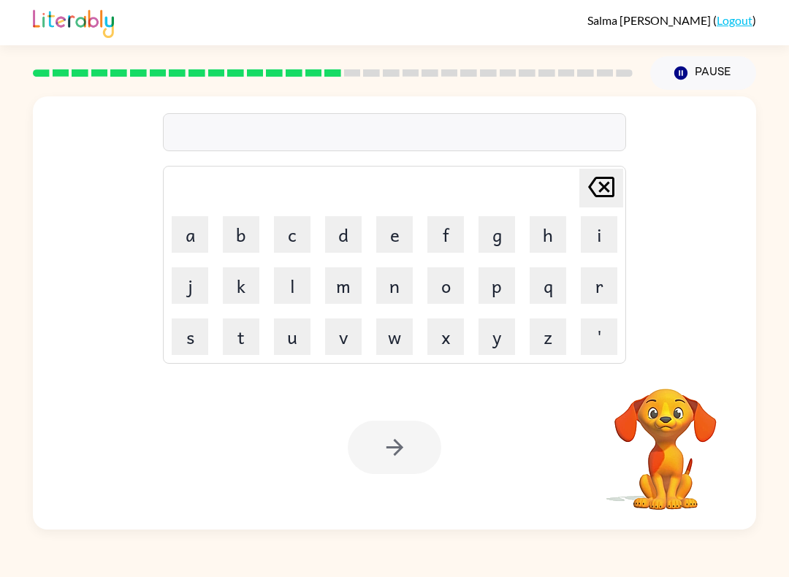
click at [495, 281] on button "p" at bounding box center [497, 285] width 37 height 37
click at [176, 248] on button "a" at bounding box center [190, 234] width 37 height 37
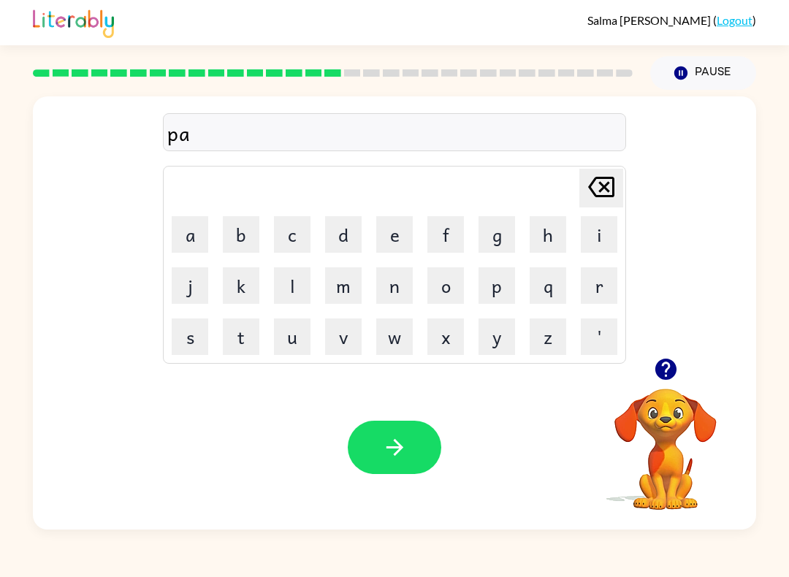
click at [289, 291] on button "l" at bounding box center [292, 285] width 37 height 37
click at [295, 292] on button "l" at bounding box center [292, 285] width 37 height 37
click at [664, 371] on icon "button" at bounding box center [665, 369] width 21 height 21
click at [601, 189] on icon at bounding box center [601, 187] width 26 height 20
click at [394, 444] on icon "button" at bounding box center [395, 448] width 26 height 26
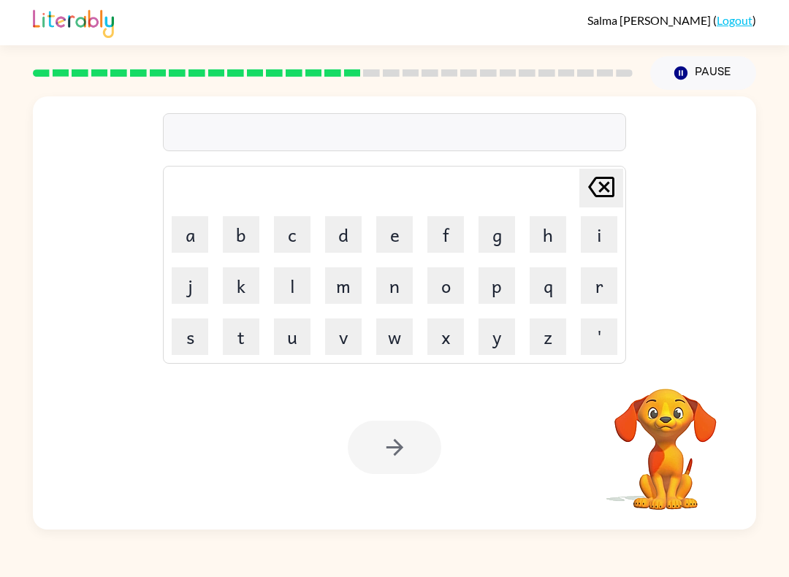
click at [395, 342] on button "w" at bounding box center [394, 337] width 37 height 37
click at [591, 175] on icon "[PERSON_NAME] last character input" at bounding box center [601, 186] width 35 height 35
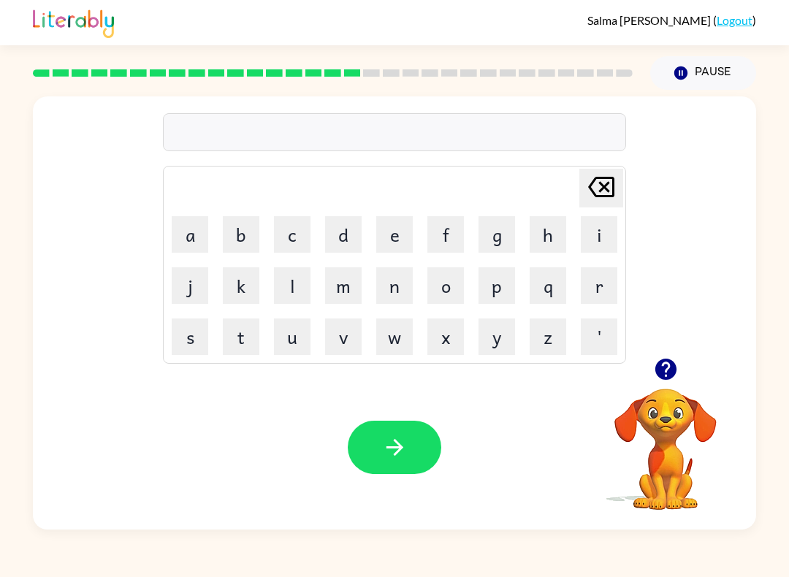
click at [188, 338] on button "s" at bounding box center [190, 337] width 37 height 37
click at [491, 294] on button "p" at bounding box center [497, 285] width 37 height 37
click at [596, 234] on button "i" at bounding box center [599, 234] width 37 height 37
click at [390, 281] on button "n" at bounding box center [394, 285] width 37 height 37
click at [601, 232] on button "i" at bounding box center [599, 234] width 37 height 37
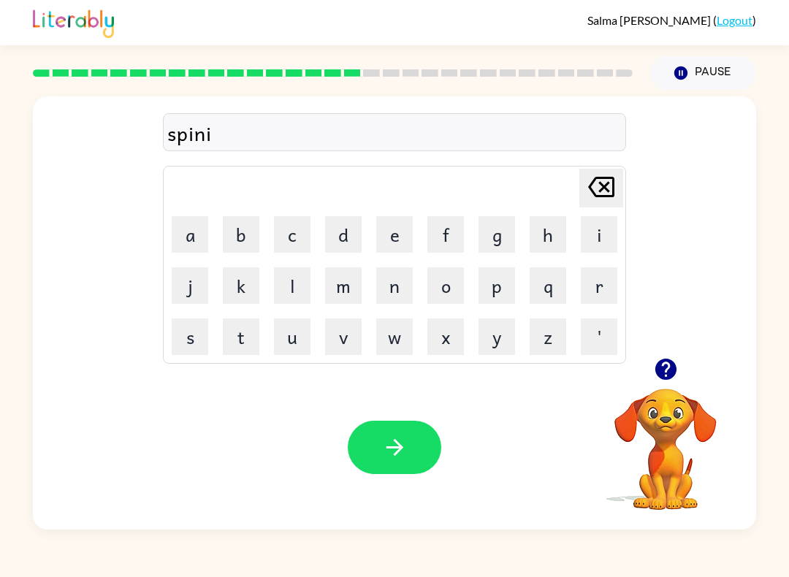
click at [395, 274] on button "n" at bounding box center [394, 285] width 37 height 37
click at [499, 251] on button "g" at bounding box center [497, 234] width 37 height 37
click at [413, 438] on button "button" at bounding box center [395, 447] width 94 height 53
click at [487, 226] on button "g" at bounding box center [497, 234] width 37 height 37
click at [595, 269] on button "r" at bounding box center [599, 285] width 37 height 37
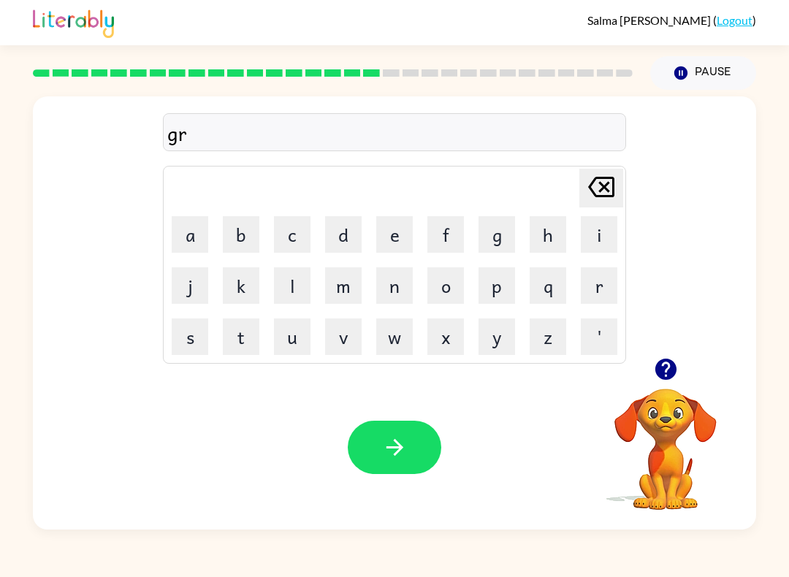
click at [294, 328] on button "u" at bounding box center [292, 337] width 37 height 37
click at [336, 289] on button "m" at bounding box center [343, 285] width 37 height 37
click at [507, 290] on button "p" at bounding box center [497, 285] width 37 height 37
click at [603, 234] on button "i" at bounding box center [599, 234] width 37 height 37
click at [387, 234] on button "e" at bounding box center [394, 234] width 37 height 37
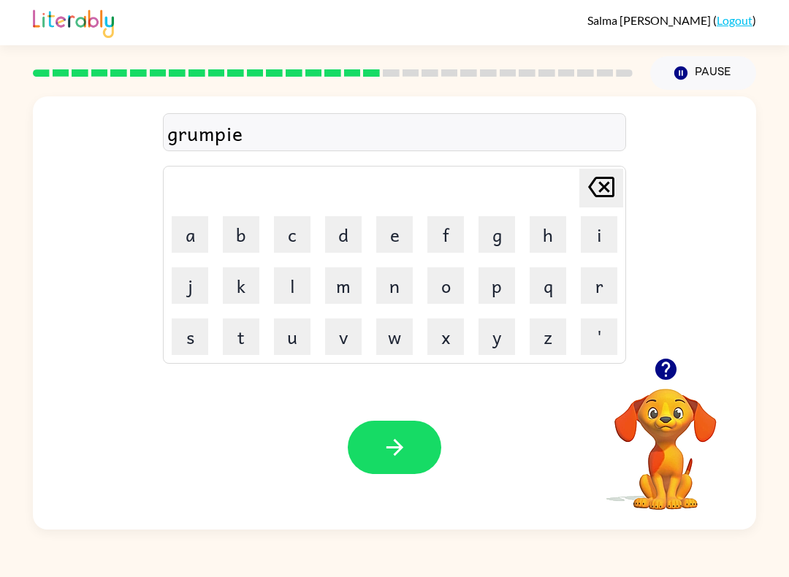
click at [199, 343] on button "s" at bounding box center [190, 337] width 37 height 37
click at [601, 175] on icon "[PERSON_NAME] last character input" at bounding box center [601, 186] width 35 height 35
click at [250, 348] on button "t" at bounding box center [241, 337] width 37 height 37
click at [392, 444] on icon "button" at bounding box center [395, 448] width 26 height 26
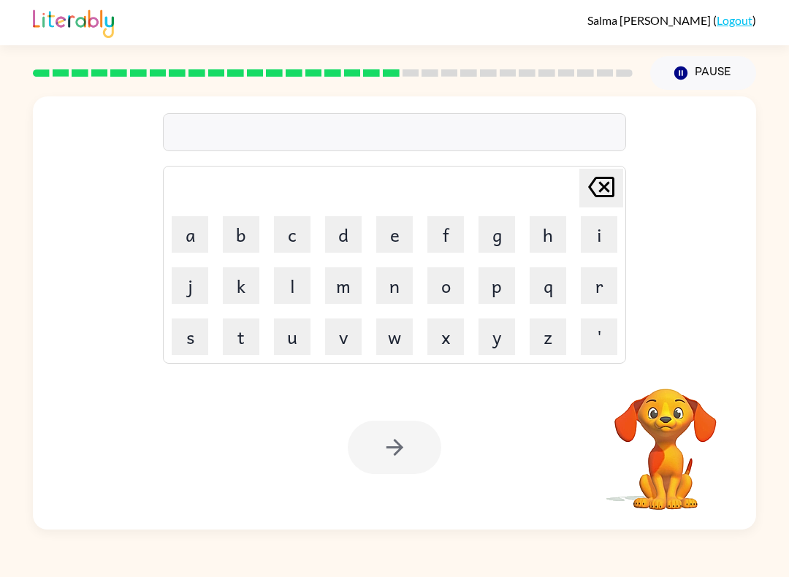
click at [607, 232] on button "i" at bounding box center [599, 234] width 37 height 37
click at [389, 284] on button "n" at bounding box center [394, 285] width 37 height 37
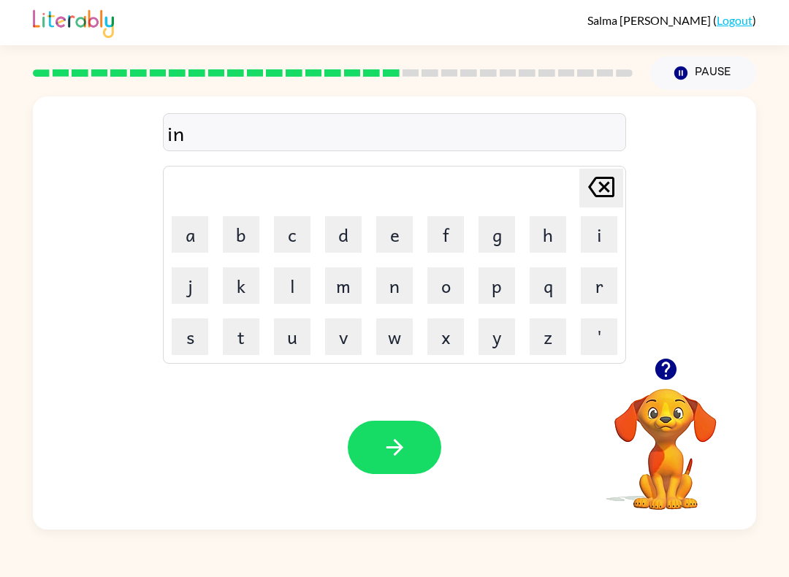
click at [306, 240] on button "c" at bounding box center [292, 234] width 37 height 37
click at [596, 280] on button "r" at bounding box center [599, 285] width 37 height 37
click at [393, 237] on button "e" at bounding box center [394, 234] width 37 height 37
click at [339, 242] on button "d" at bounding box center [343, 234] width 37 height 37
click at [598, 231] on button "i" at bounding box center [599, 234] width 37 height 37
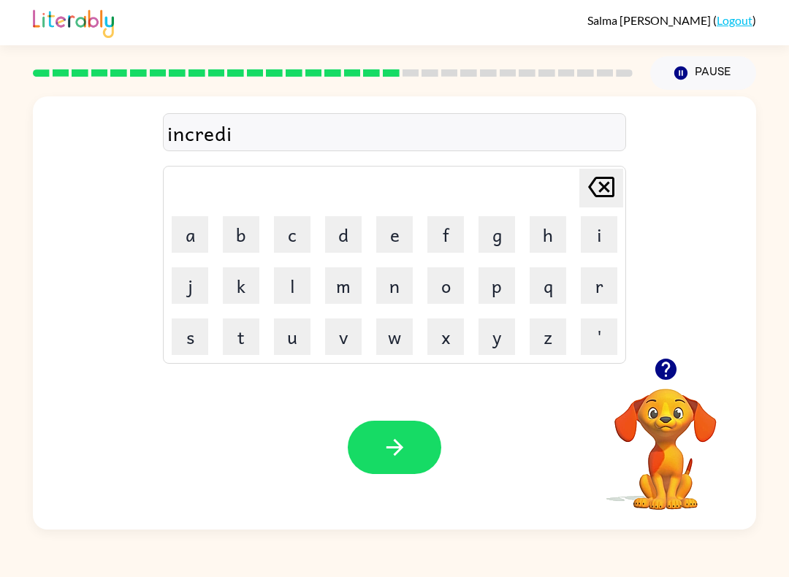
click at [240, 231] on button "b" at bounding box center [241, 234] width 37 height 37
click at [299, 289] on button "l" at bounding box center [292, 285] width 37 height 37
click at [390, 248] on button "e" at bounding box center [394, 234] width 37 height 37
click at [363, 438] on button "button" at bounding box center [395, 447] width 94 height 53
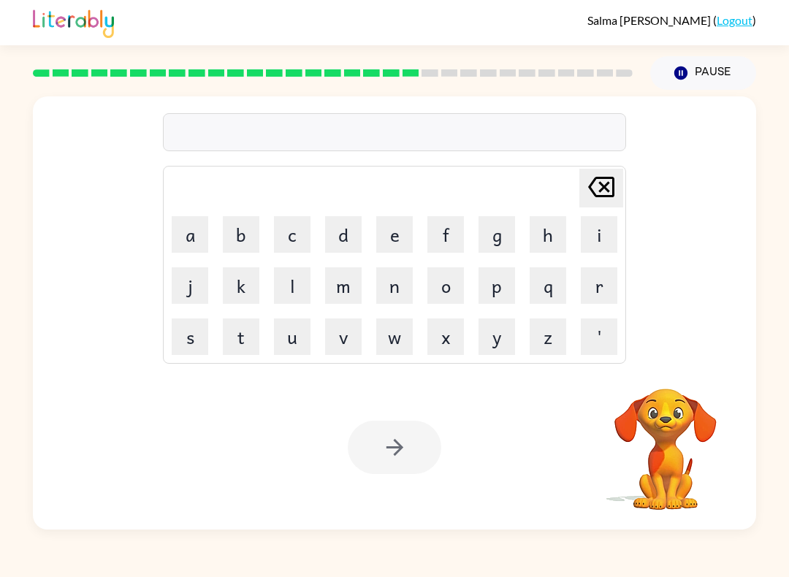
click at [299, 272] on button "l" at bounding box center [292, 285] width 37 height 37
click at [592, 226] on button "i" at bounding box center [599, 234] width 37 height 37
click at [198, 335] on button "s" at bounding box center [190, 337] width 37 height 37
click at [392, 235] on button "e" at bounding box center [394, 234] width 37 height 37
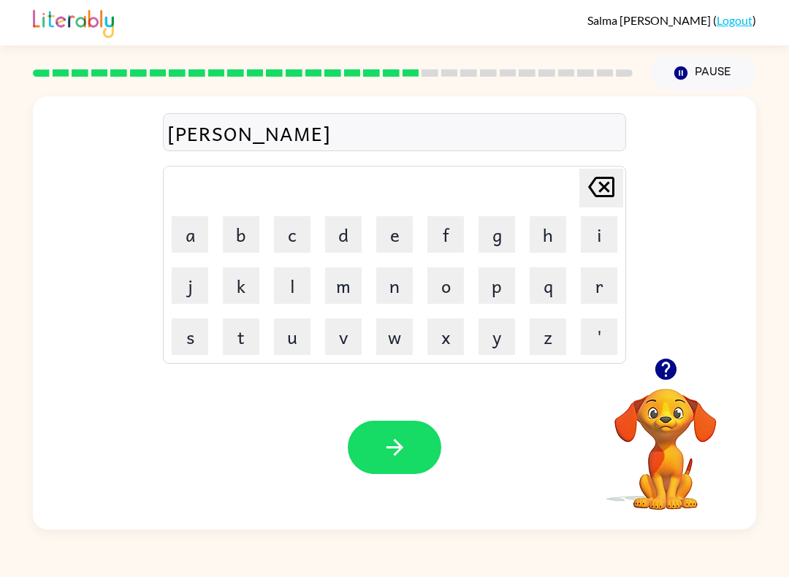
click at [396, 290] on button "n" at bounding box center [394, 285] width 37 height 37
click at [240, 338] on button "t" at bounding box center [241, 337] width 37 height 37
click at [410, 454] on button "button" at bounding box center [395, 447] width 94 height 53
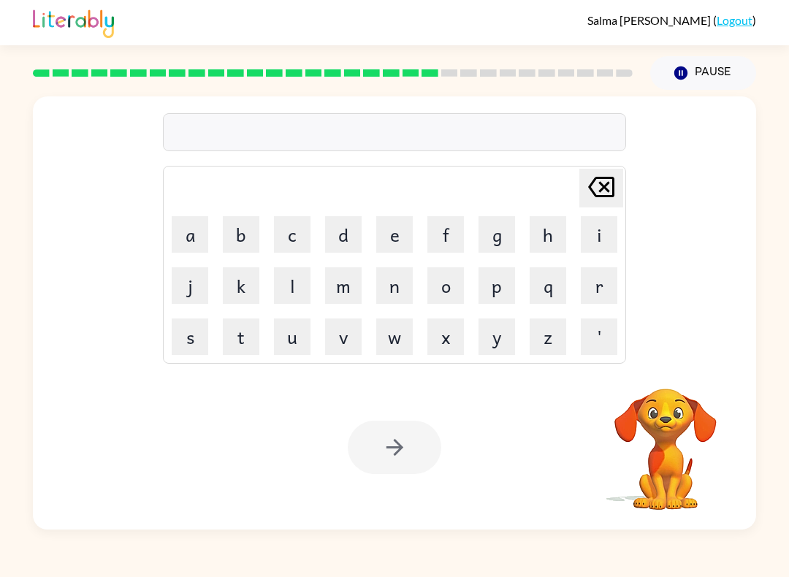
click at [384, 287] on button "n" at bounding box center [394, 285] width 37 height 37
click at [451, 275] on button "o" at bounding box center [445, 285] width 37 height 37
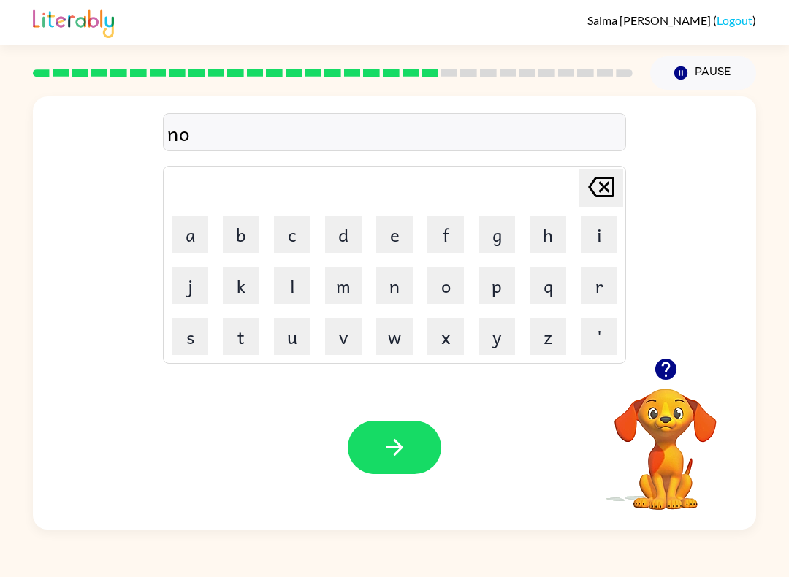
click at [351, 293] on button "m" at bounding box center [343, 285] width 37 height 37
click at [595, 219] on button "i" at bounding box center [599, 234] width 37 height 37
click at [398, 292] on button "n" at bounding box center [394, 285] width 37 height 37
click at [403, 243] on button "e" at bounding box center [394, 234] width 37 height 37
click at [243, 338] on button "t" at bounding box center [241, 337] width 37 height 37
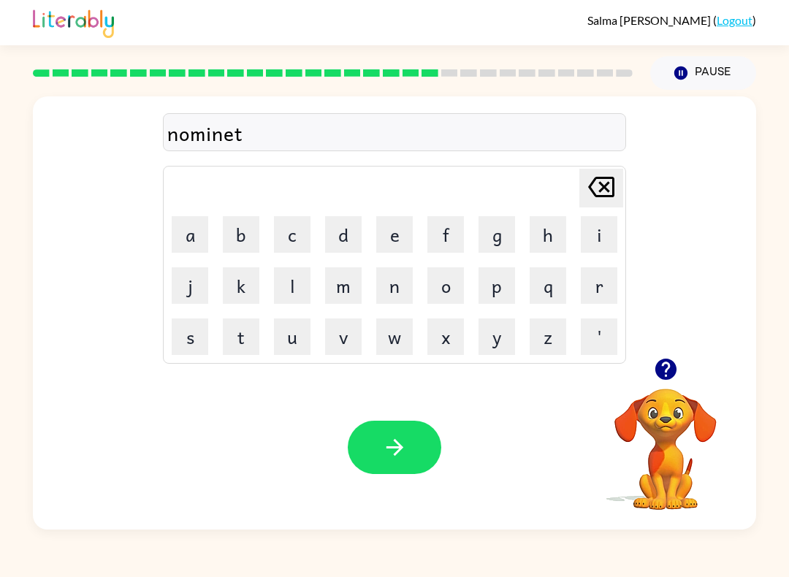
click at [671, 384] on button "button" at bounding box center [665, 369] width 37 height 37
click at [611, 186] on icon "[PERSON_NAME] last character input" at bounding box center [601, 186] width 35 height 35
click at [191, 236] on button "a" at bounding box center [190, 234] width 37 height 37
click at [240, 344] on button "t" at bounding box center [241, 337] width 37 height 37
click at [601, 186] on icon "[PERSON_NAME] last character input" at bounding box center [601, 186] width 35 height 35
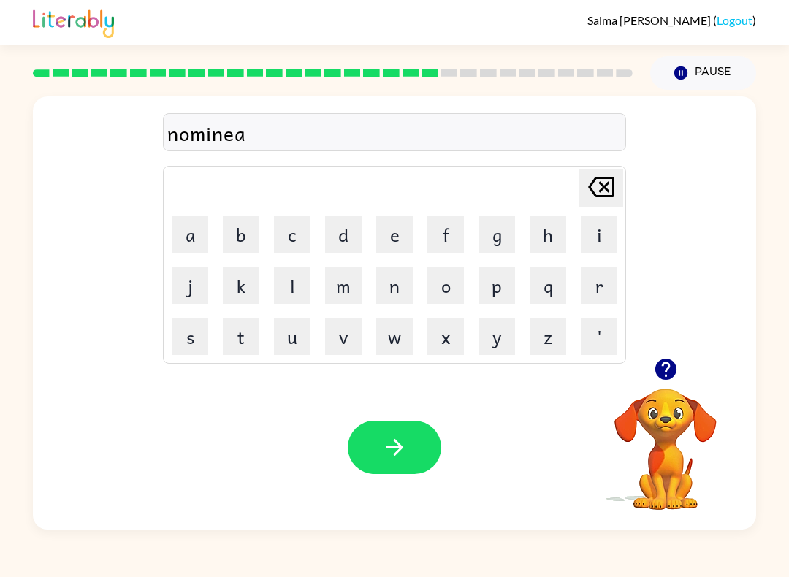
click at [591, 170] on icon "[PERSON_NAME] last character input" at bounding box center [601, 186] width 35 height 35
click at [249, 345] on button "t" at bounding box center [241, 337] width 37 height 37
click at [368, 443] on button "button" at bounding box center [395, 447] width 94 height 53
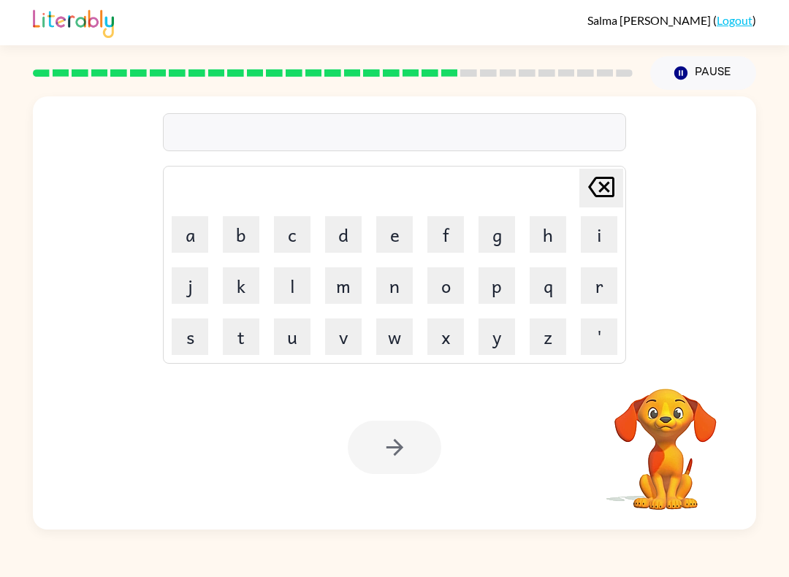
click at [186, 335] on button "s" at bounding box center [190, 337] width 37 height 37
click at [293, 333] on button "u" at bounding box center [292, 337] width 37 height 37
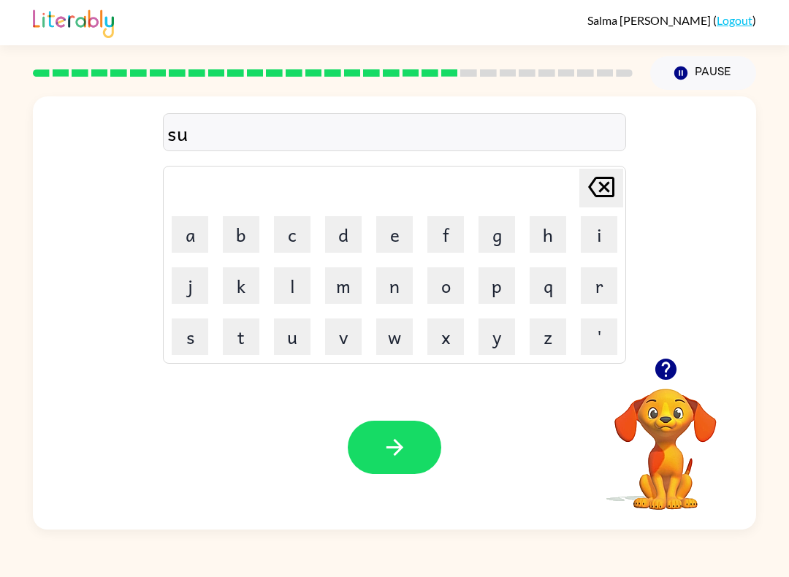
click at [197, 329] on button "s" at bounding box center [190, 337] width 37 height 37
click at [244, 333] on button "t" at bounding box center [241, 337] width 37 height 37
click at [392, 246] on button "e" at bounding box center [394, 234] width 37 height 37
click at [593, 224] on button "i" at bounding box center [599, 234] width 37 height 37
click at [397, 279] on button "n" at bounding box center [394, 285] width 37 height 37
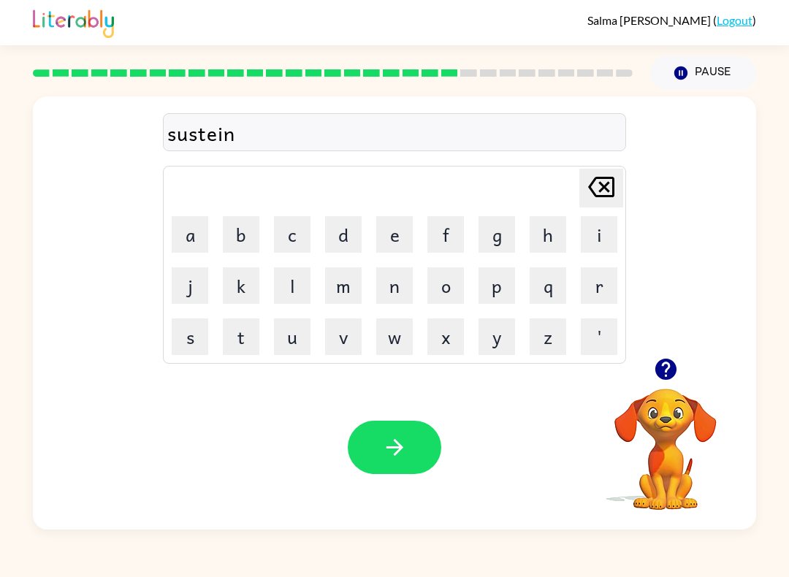
click at [683, 374] on button "button" at bounding box center [665, 369] width 37 height 37
click at [364, 438] on button "button" at bounding box center [395, 447] width 94 height 53
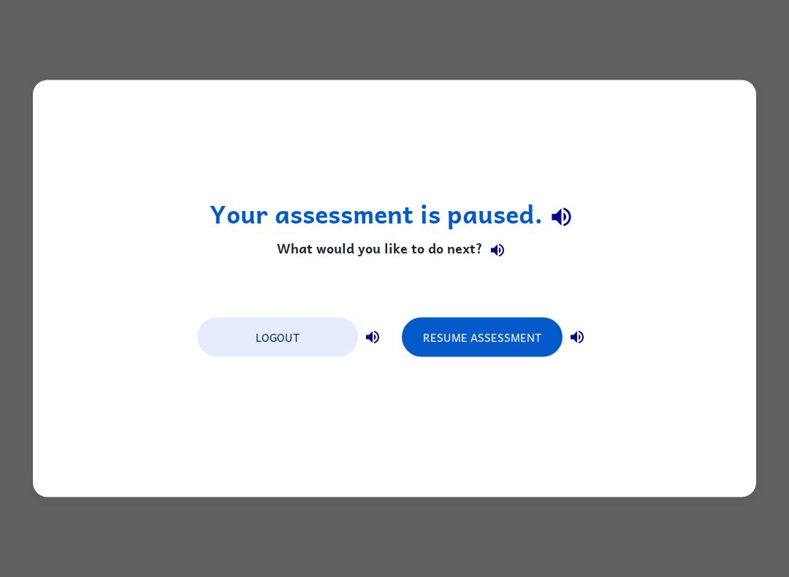
click at [715, 235] on div "Your assessment is paused. What would you like to do next? Logout Resume Assess…" at bounding box center [394, 288] width 723 height 417
